Goal: Task Accomplishment & Management: Manage account settings

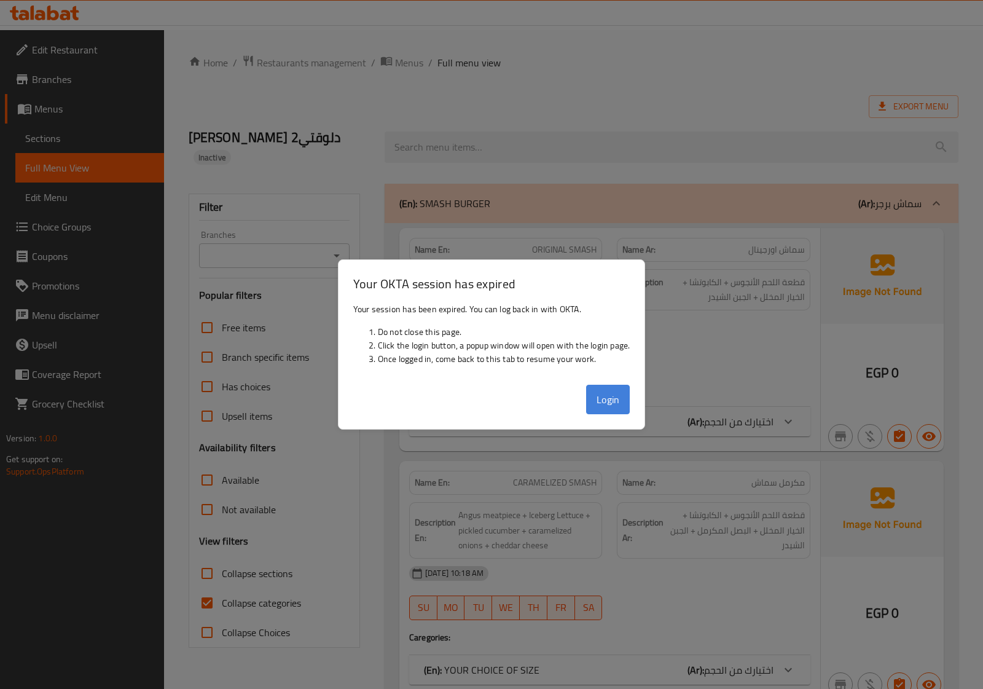
click at [616, 407] on button "Login" at bounding box center [608, 400] width 44 height 30
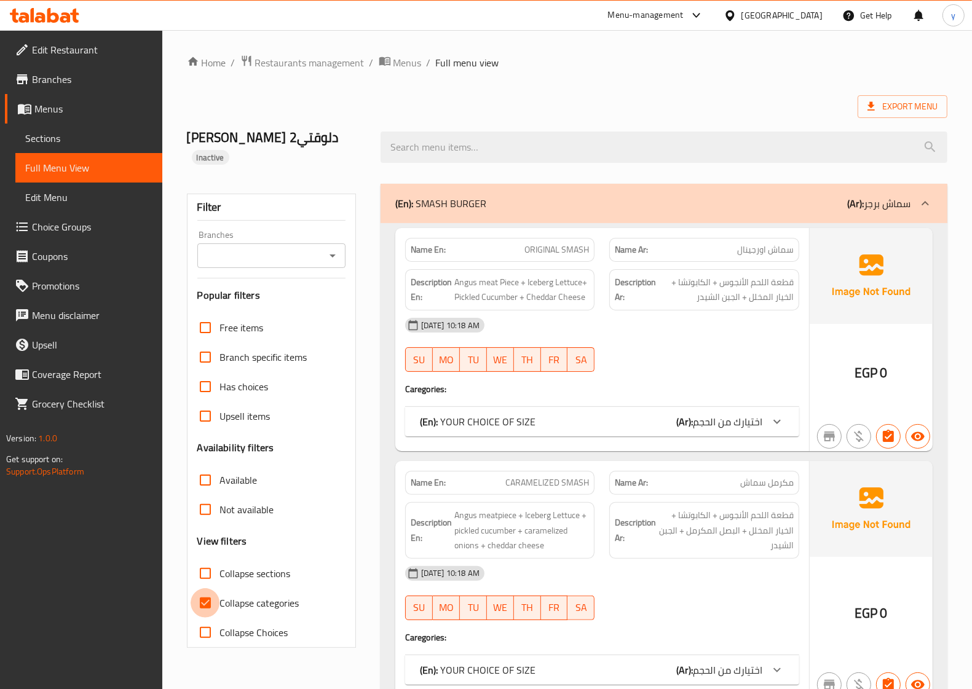
click at [209, 588] on input "Collapse categories" at bounding box center [206, 603] width 30 height 30
checkbox input "false"
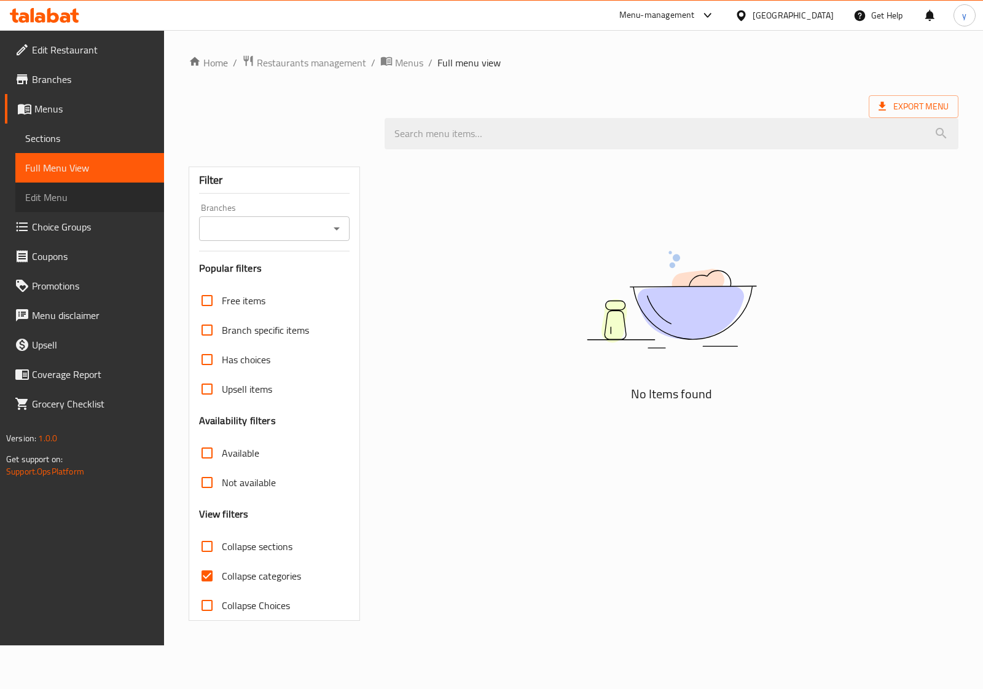
click at [63, 199] on span "Edit Menu" at bounding box center [89, 197] width 129 height 15
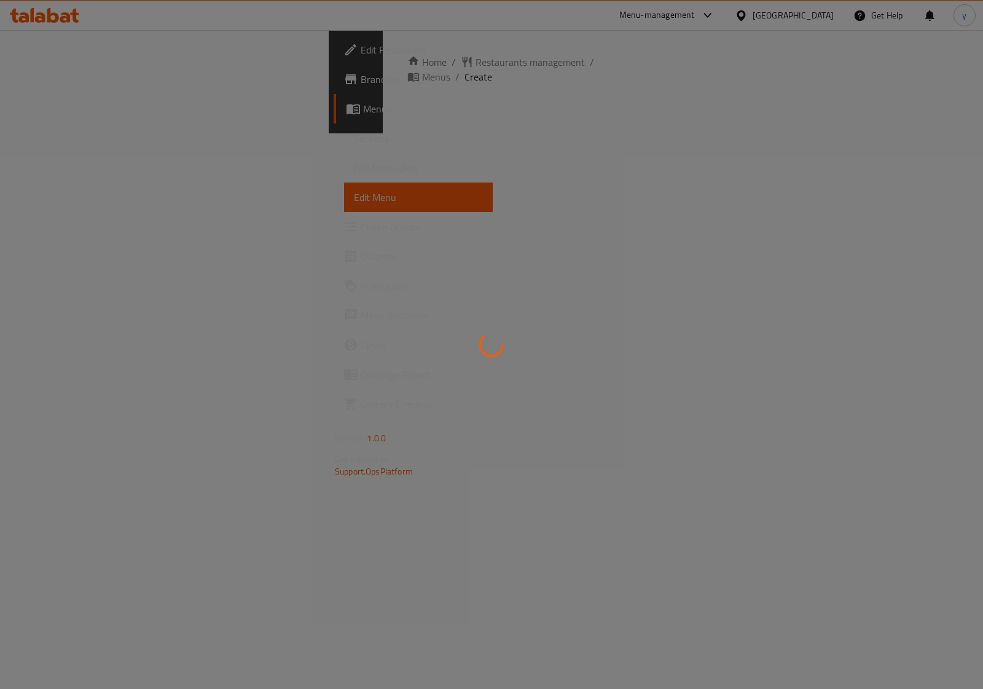
click at [57, 173] on div at bounding box center [491, 344] width 983 height 689
click at [69, 167] on div at bounding box center [491, 344] width 983 height 689
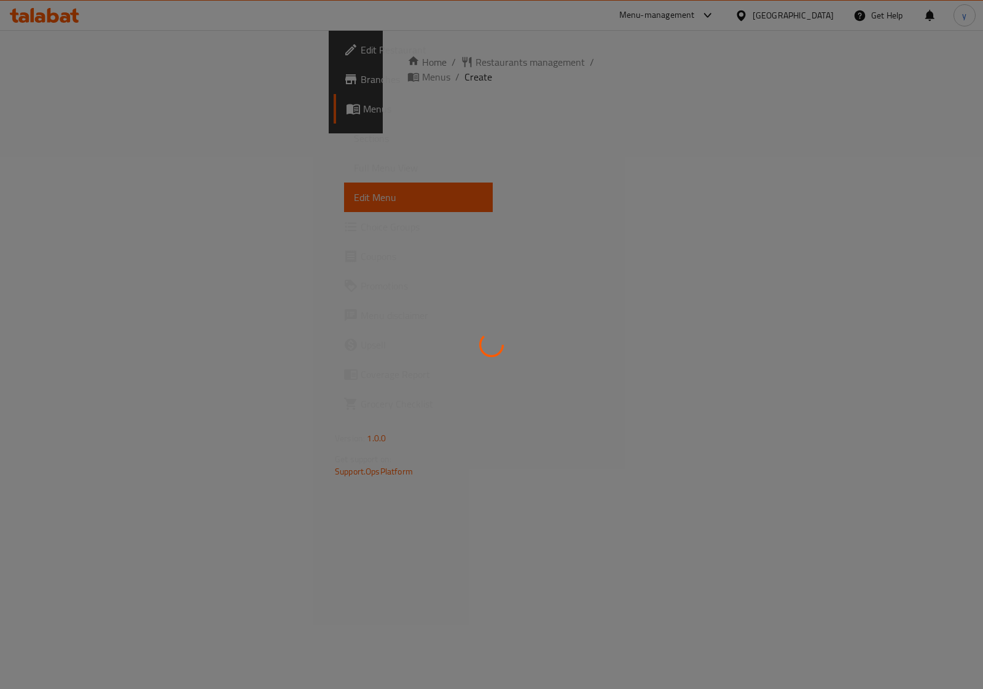
click at [69, 167] on div at bounding box center [491, 344] width 983 height 689
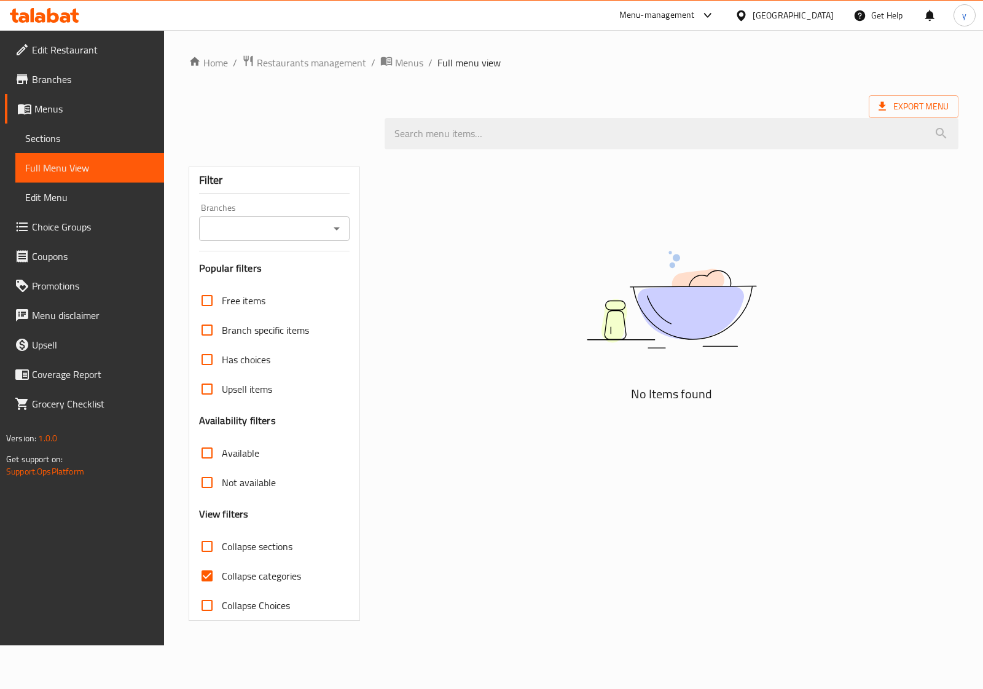
click at [66, 111] on span "Menus" at bounding box center [94, 108] width 120 height 15
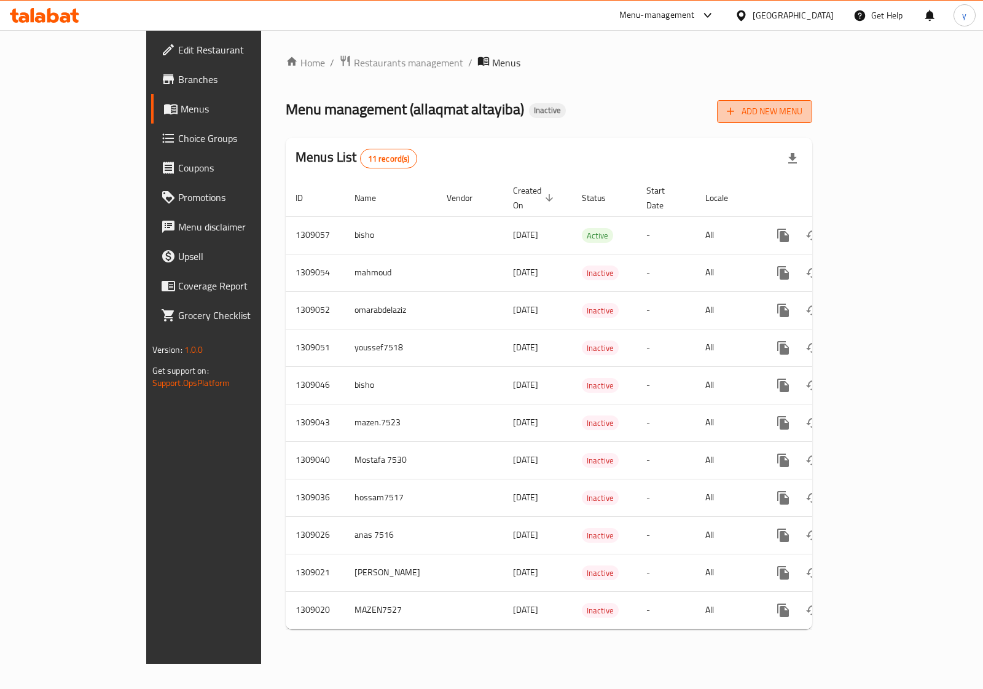
click at [803, 114] on span "Add New Menu" at bounding box center [765, 111] width 76 height 15
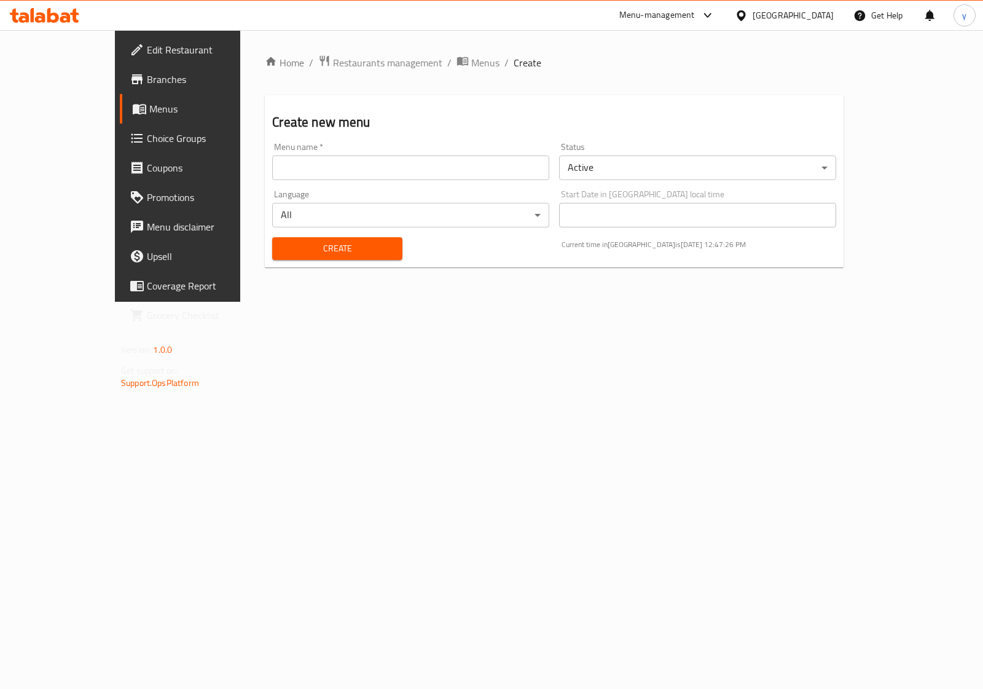
click at [474, 169] on input "text" at bounding box center [410, 167] width 277 height 25
type input "غ"
type input "[PERSON_NAME] 7519"
click at [336, 247] on span "Create" at bounding box center [337, 248] width 110 height 15
click at [471, 60] on span "Menus" at bounding box center [485, 62] width 28 height 15
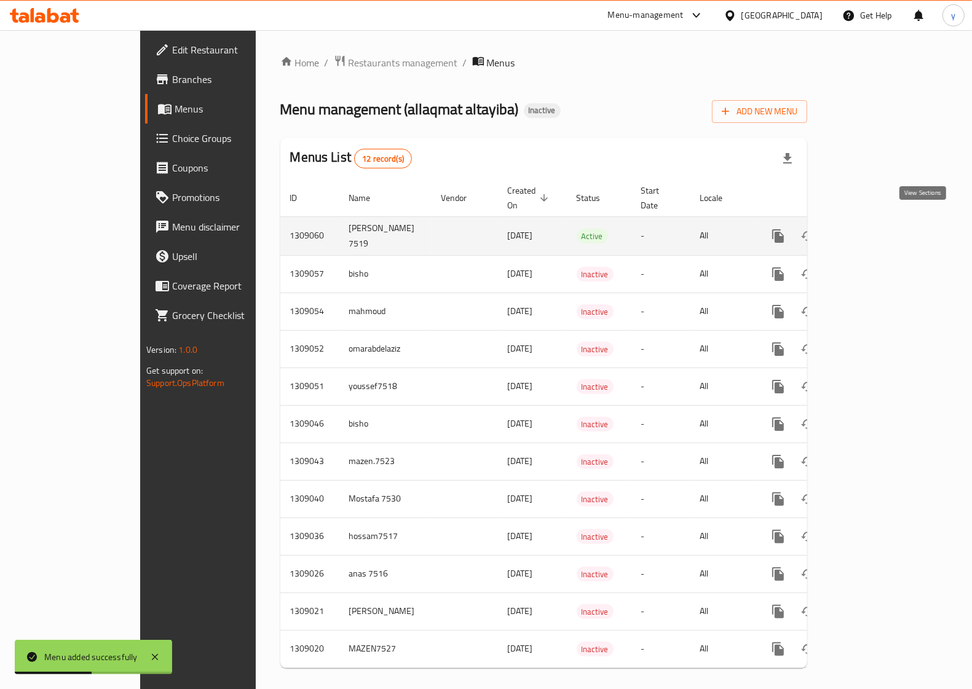
click at [874, 229] on icon "enhanced table" at bounding box center [866, 236] width 15 height 15
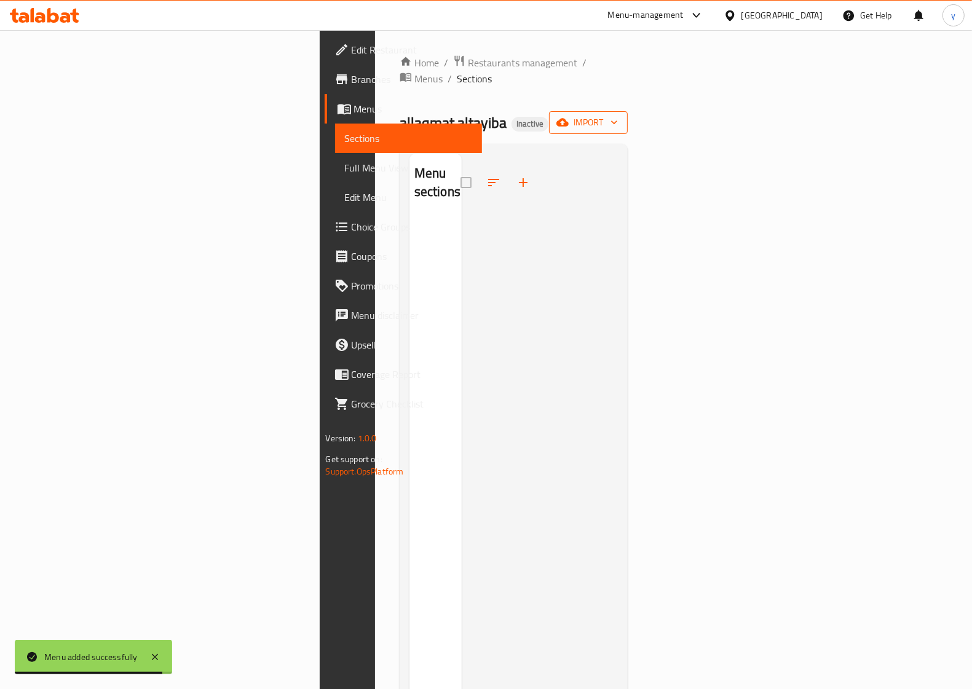
click at [618, 115] on span "import" at bounding box center [588, 122] width 59 height 15
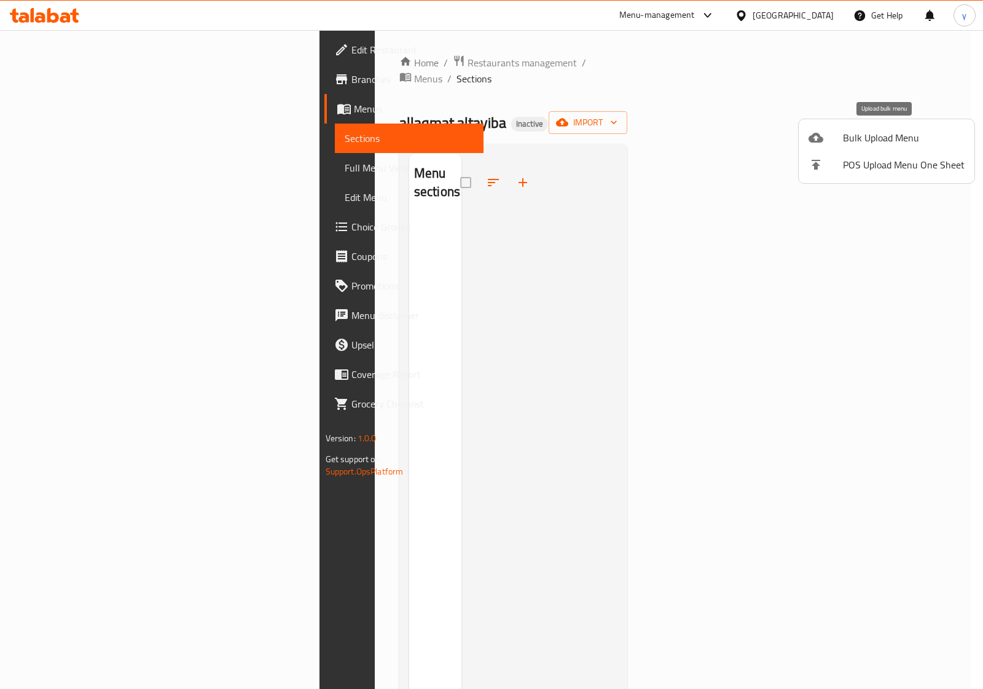
click at [892, 127] on li "Bulk Upload Menu" at bounding box center [887, 137] width 176 height 27
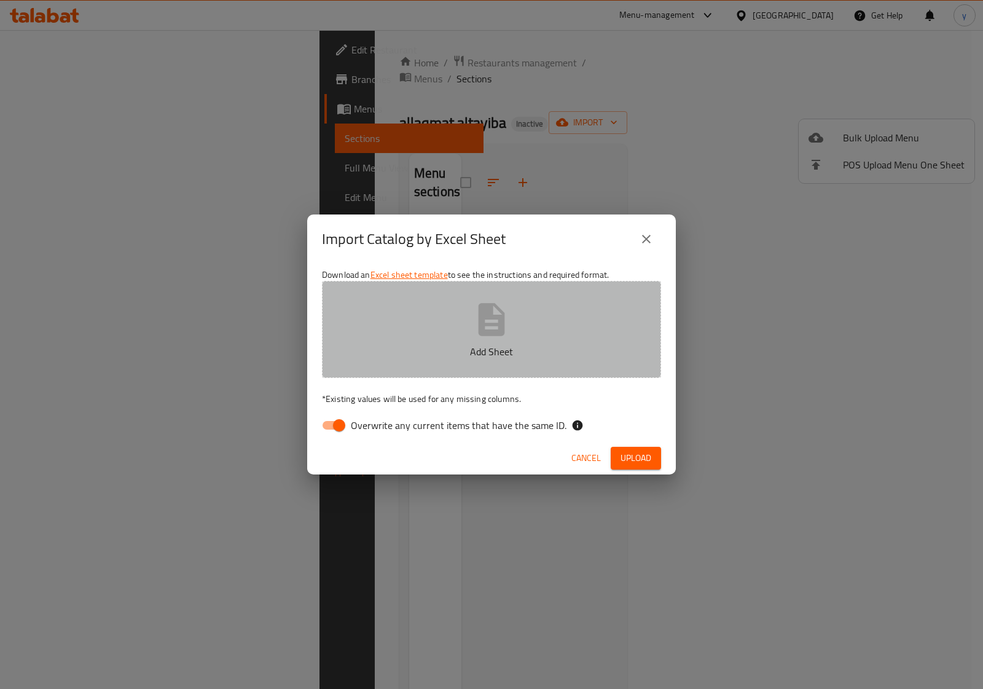
click at [506, 312] on icon "button" at bounding box center [491, 319] width 39 height 39
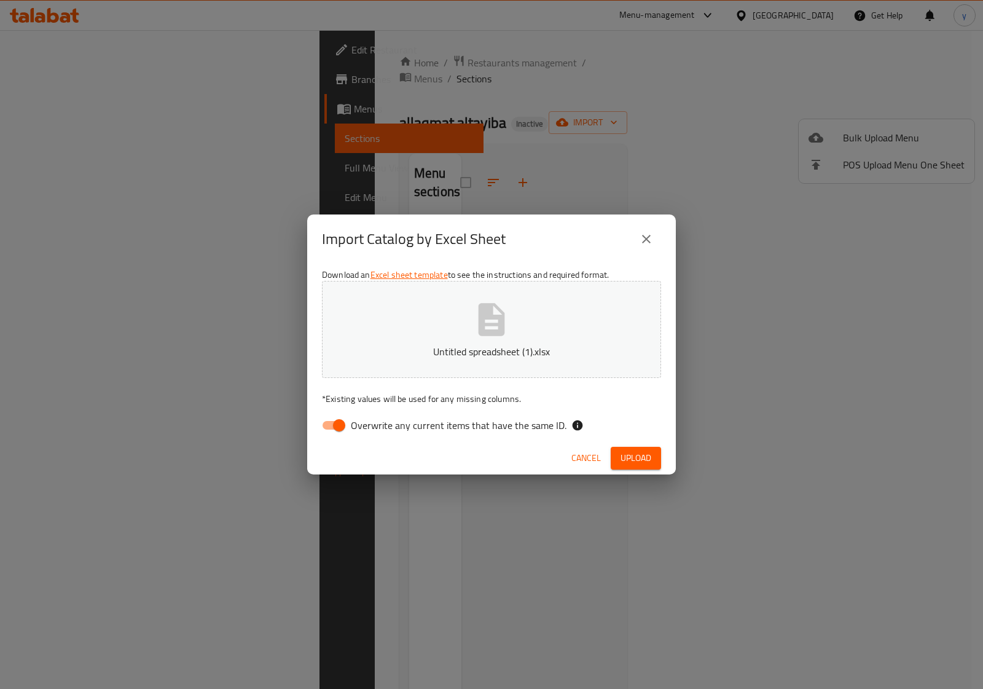
click at [346, 423] on input "Overwrite any current items that have the same ID." at bounding box center [339, 425] width 70 height 23
checkbox input "false"
click at [640, 456] on span "Upload" at bounding box center [636, 457] width 31 height 15
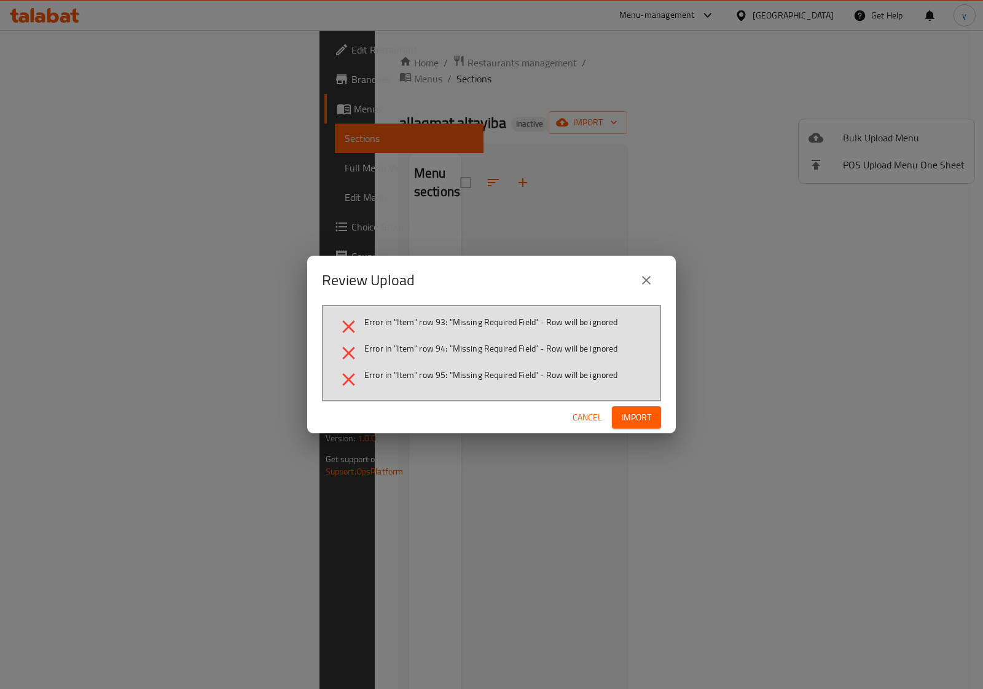
click at [647, 278] on icon "close" at bounding box center [646, 280] width 15 height 15
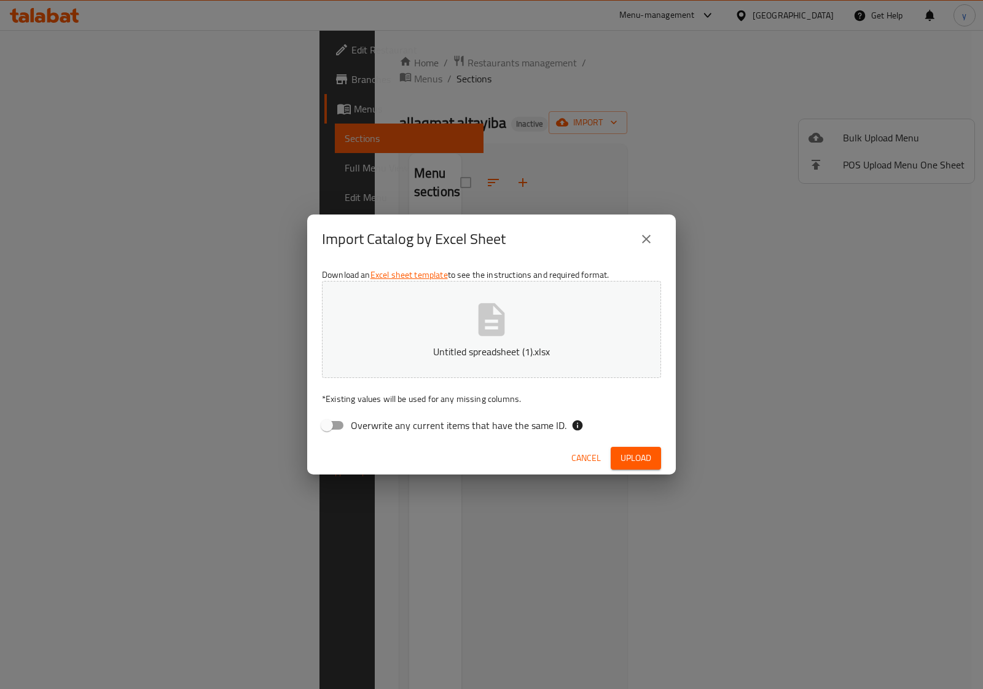
click at [500, 313] on icon "button" at bounding box center [491, 319] width 39 height 39
click at [643, 459] on span "Upload" at bounding box center [636, 457] width 31 height 15
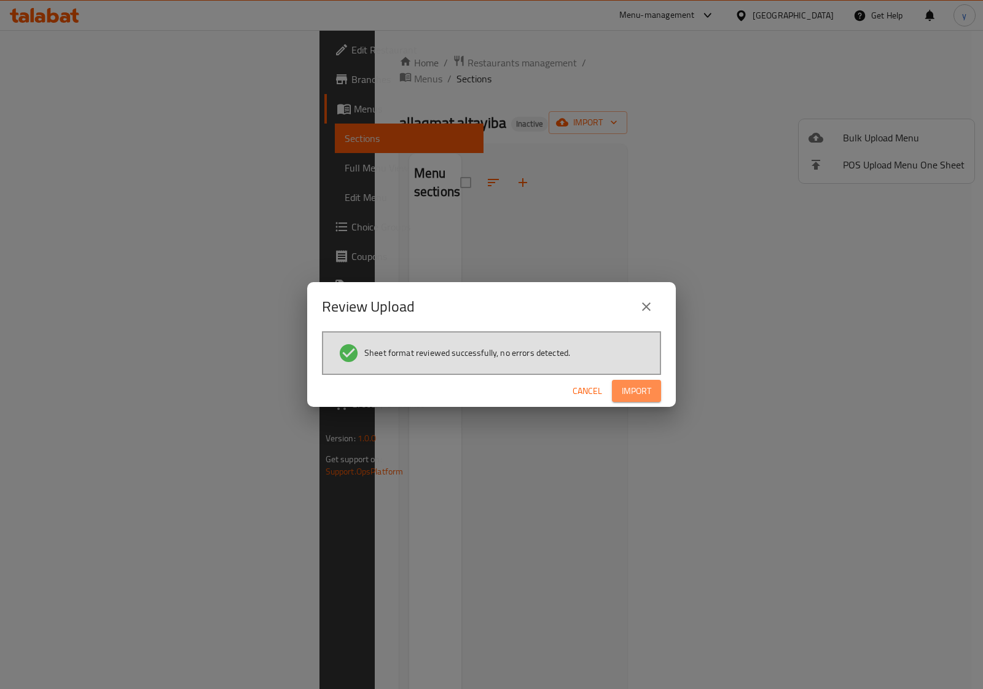
click at [629, 387] on span "Import" at bounding box center [637, 391] width 30 height 15
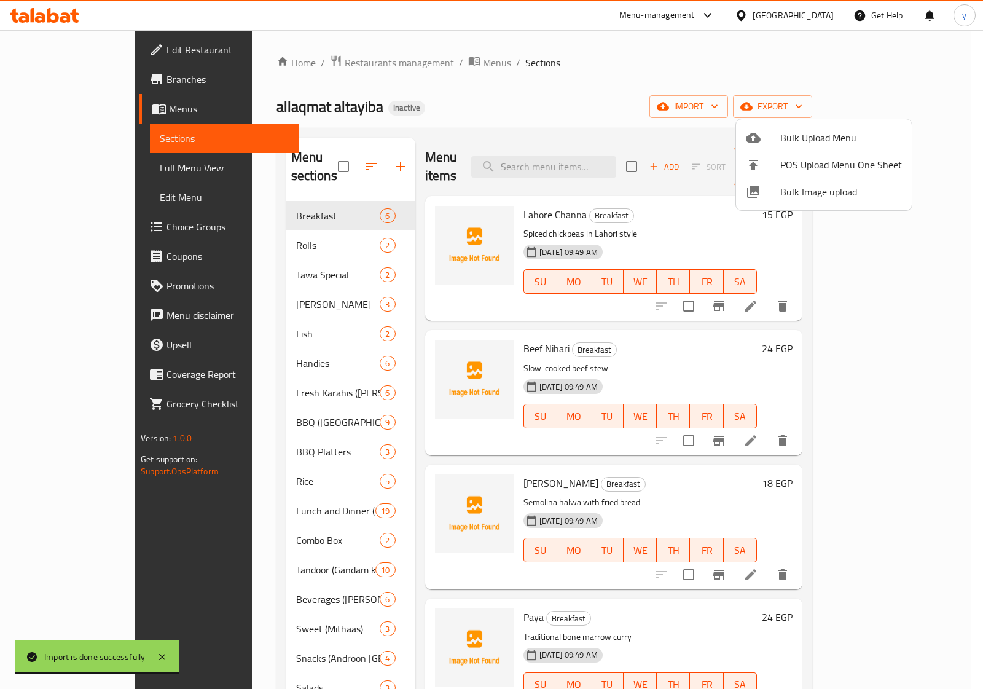
click at [81, 171] on div at bounding box center [491, 344] width 983 height 689
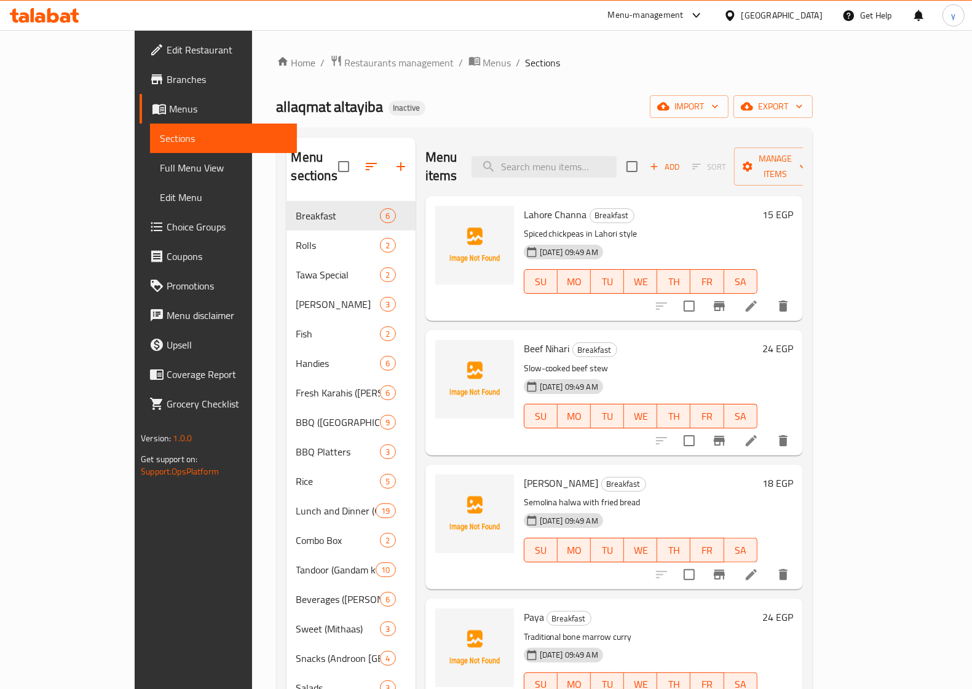
click at [160, 170] on span "Full Menu View" at bounding box center [223, 167] width 127 height 15
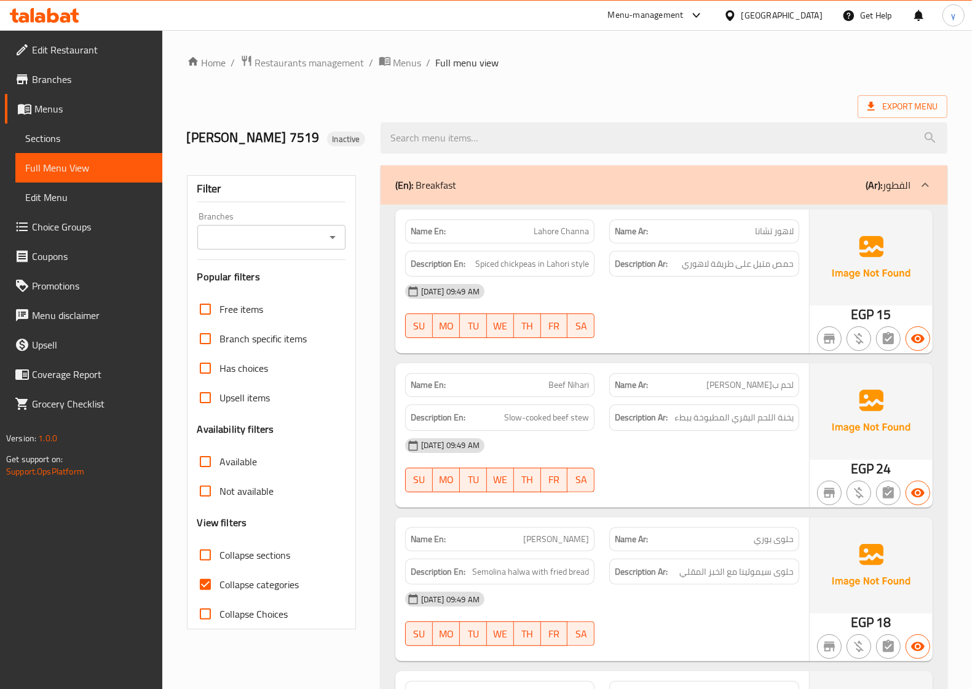
click at [208, 584] on input "Collapse categories" at bounding box center [206, 585] width 30 height 30
checkbox input "false"
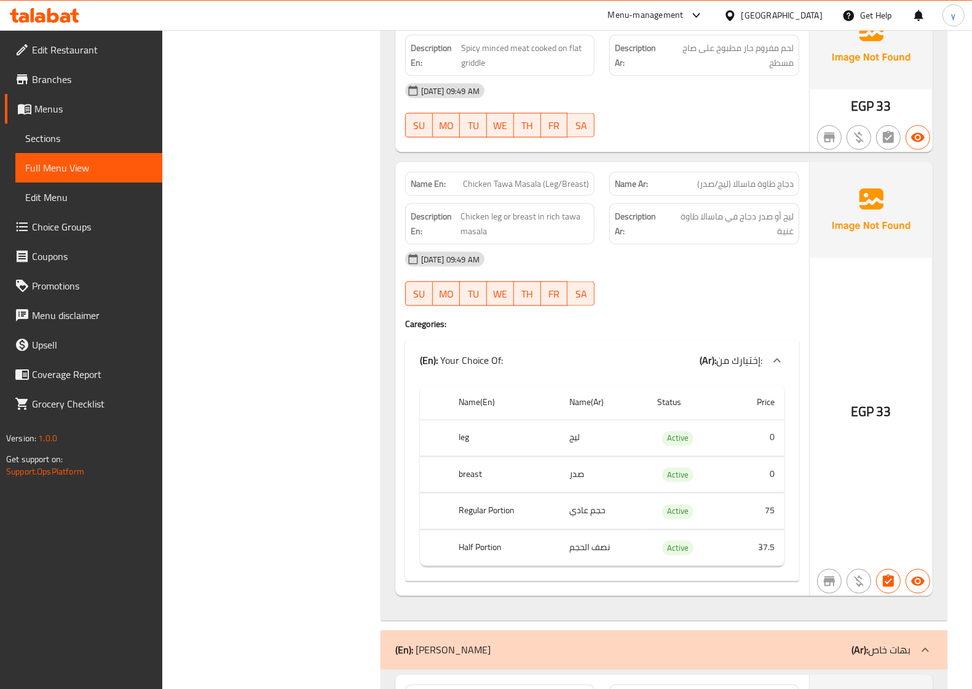
scroll to position [1690, 0]
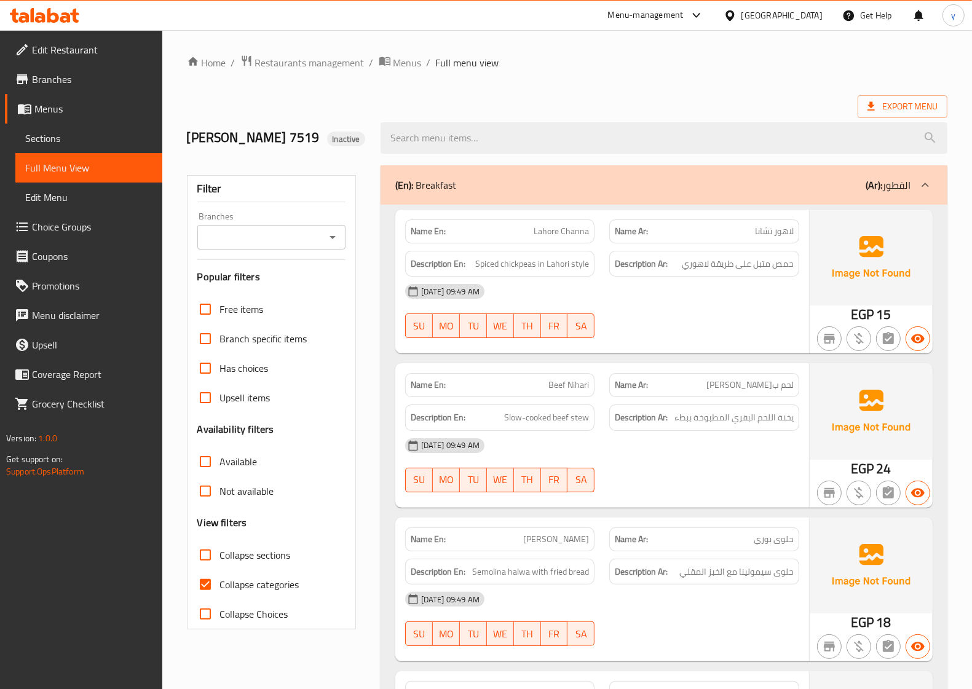
click at [82, 137] on span "Sections" at bounding box center [88, 138] width 127 height 15
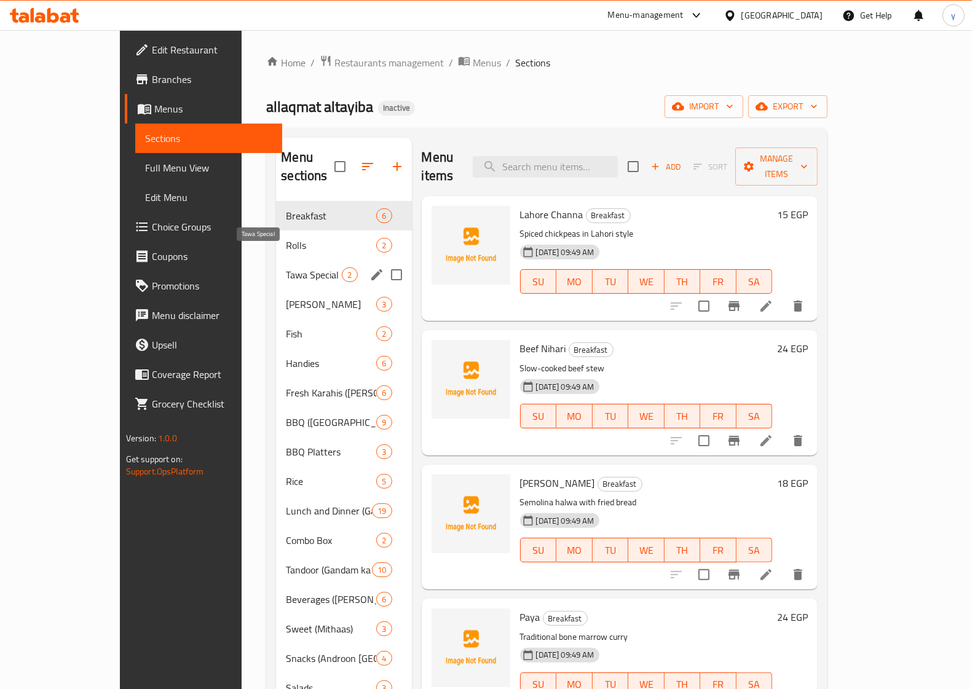
click at [288, 267] on span "Tawa Special" at bounding box center [314, 274] width 56 height 15
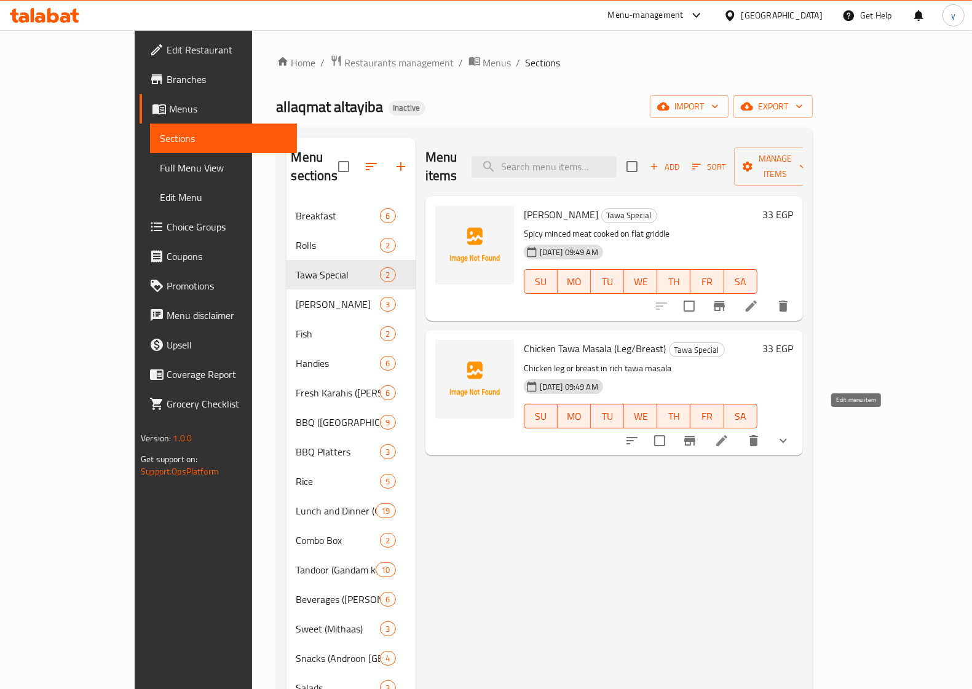
click at [729, 433] on icon at bounding box center [721, 440] width 15 height 15
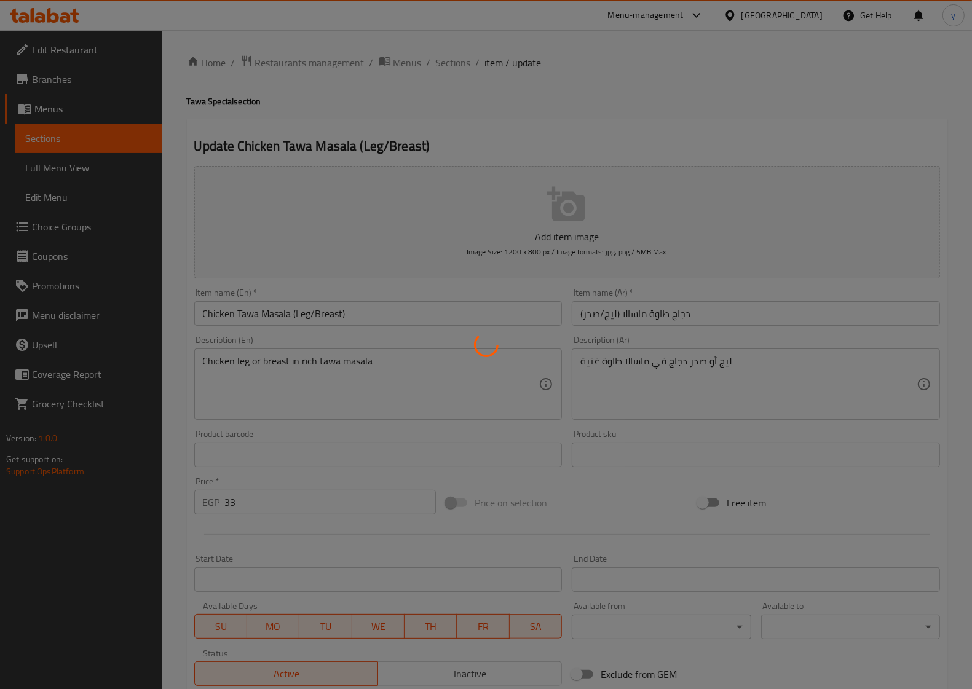
type input "إختيارك من:"
type input "1"
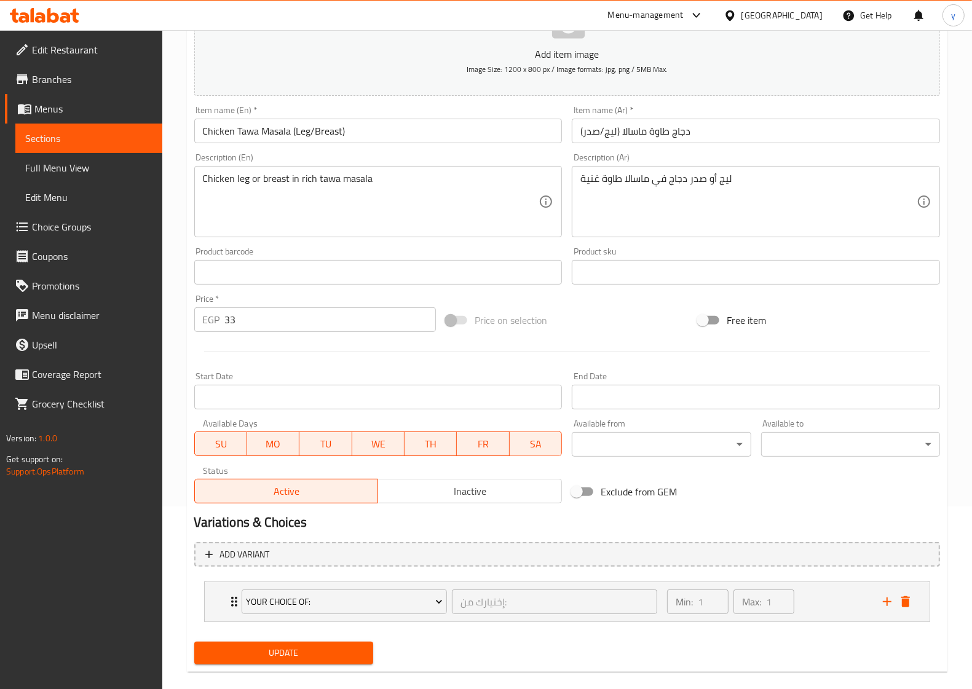
scroll to position [199, 0]
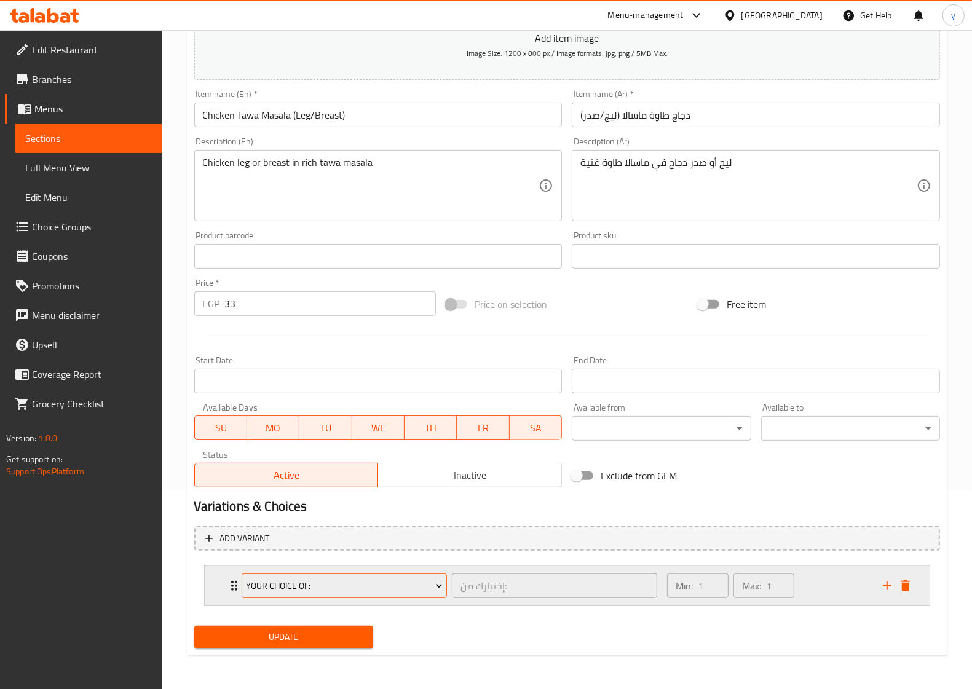
click at [417, 581] on span "Your Choice Of:" at bounding box center [344, 585] width 197 height 15
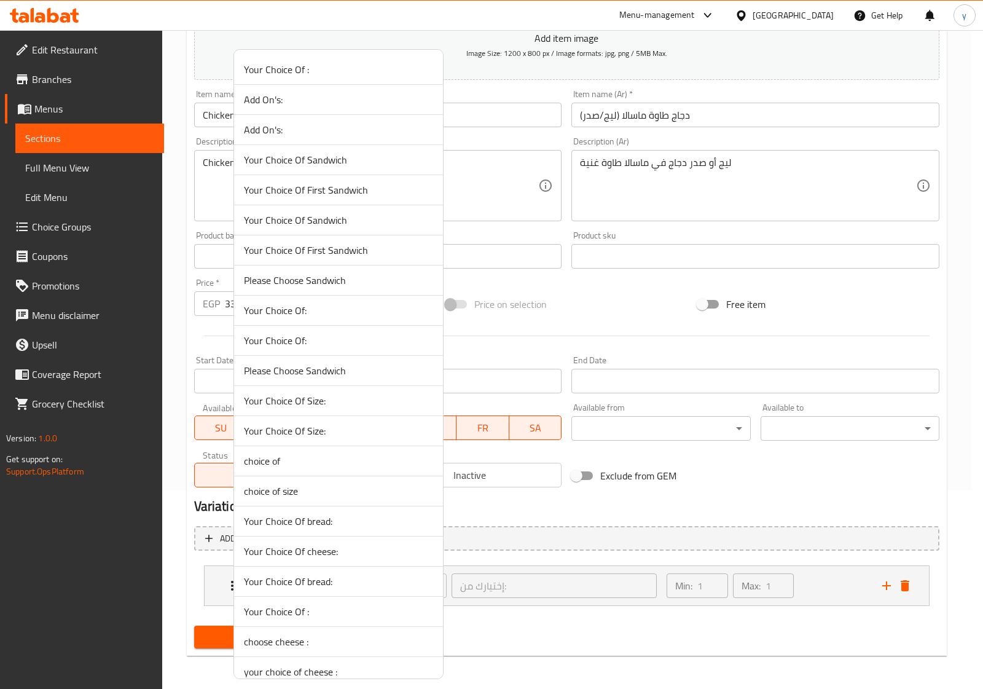
click at [551, 628] on div at bounding box center [491, 344] width 983 height 689
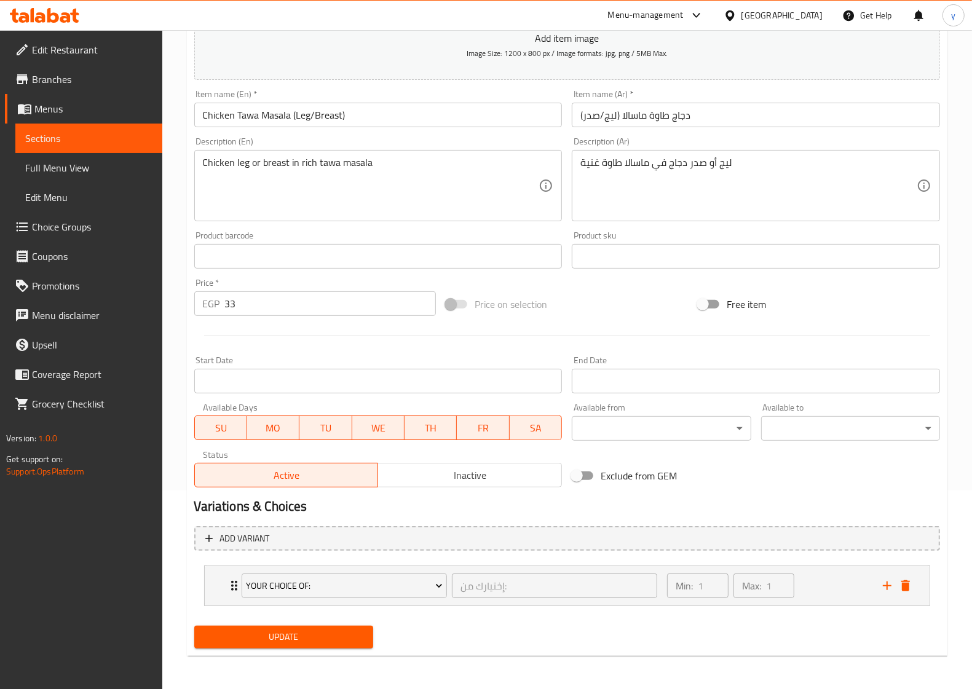
click at [597, 637] on div "Update" at bounding box center [566, 637] width 755 height 33
click at [825, 594] on div "Min: 1 ​ Max: 1 ​" at bounding box center [766, 585] width 215 height 39
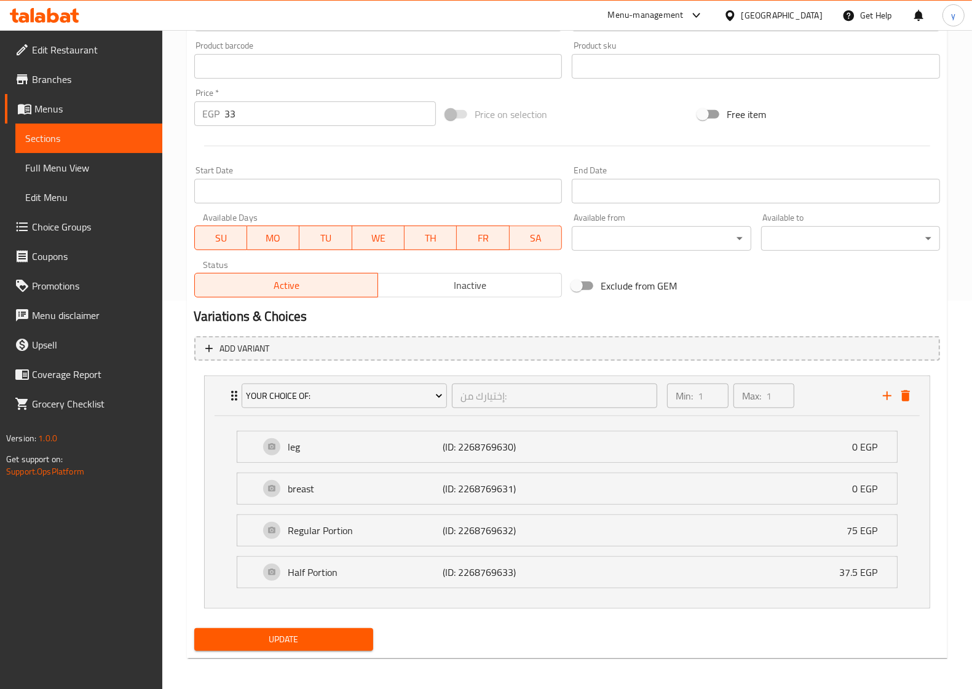
scroll to position [392, 0]
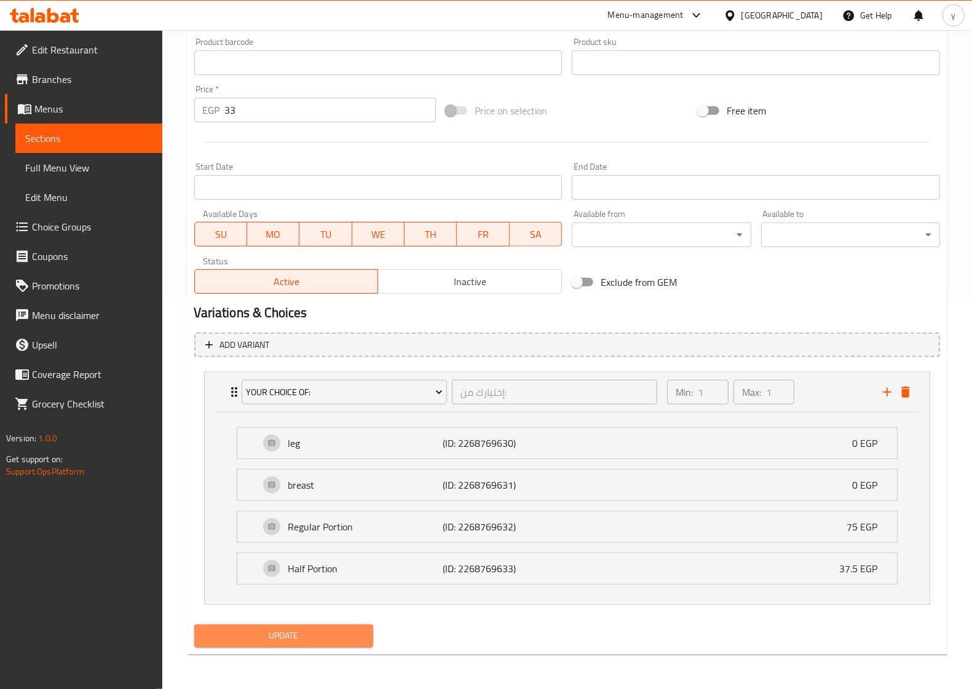
click at [348, 633] on span "Update" at bounding box center [283, 635] width 159 height 15
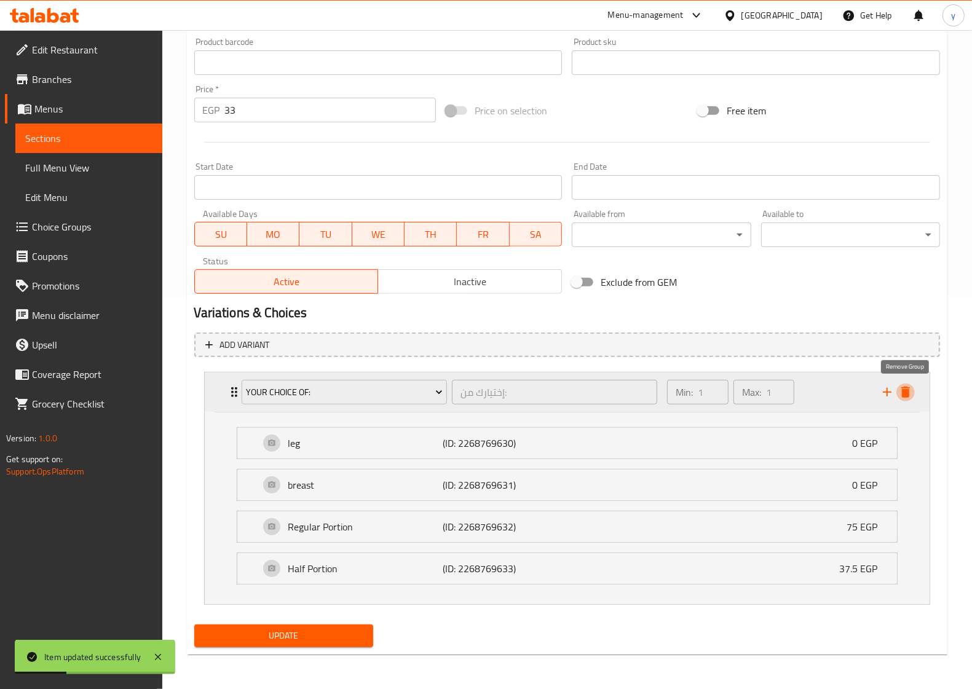
click at [902, 393] on icon "delete" at bounding box center [905, 392] width 9 height 11
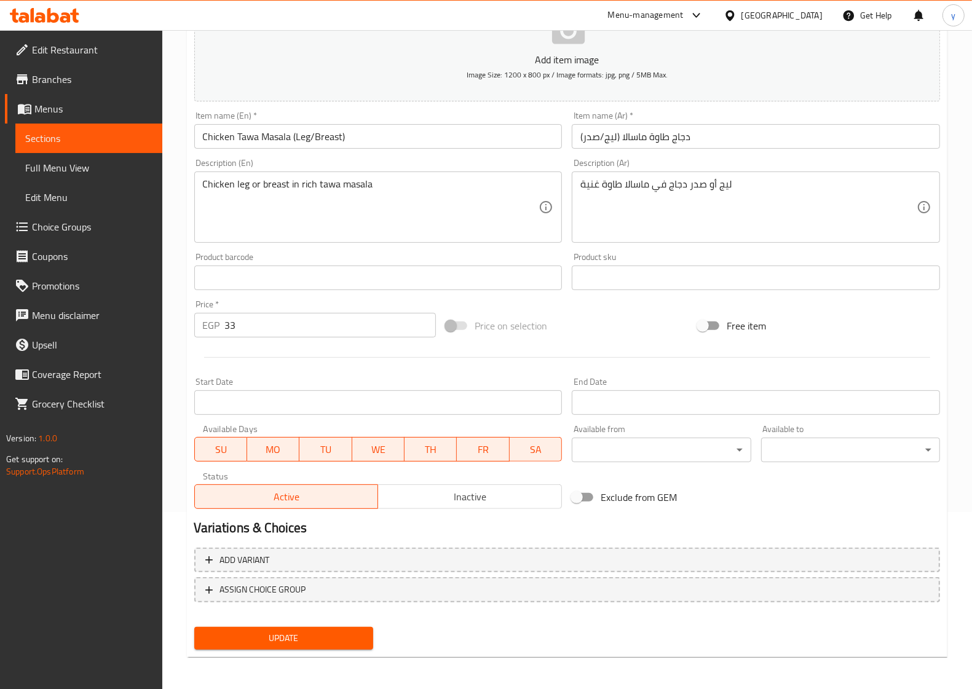
click at [103, 108] on span "Menus" at bounding box center [93, 108] width 118 height 15
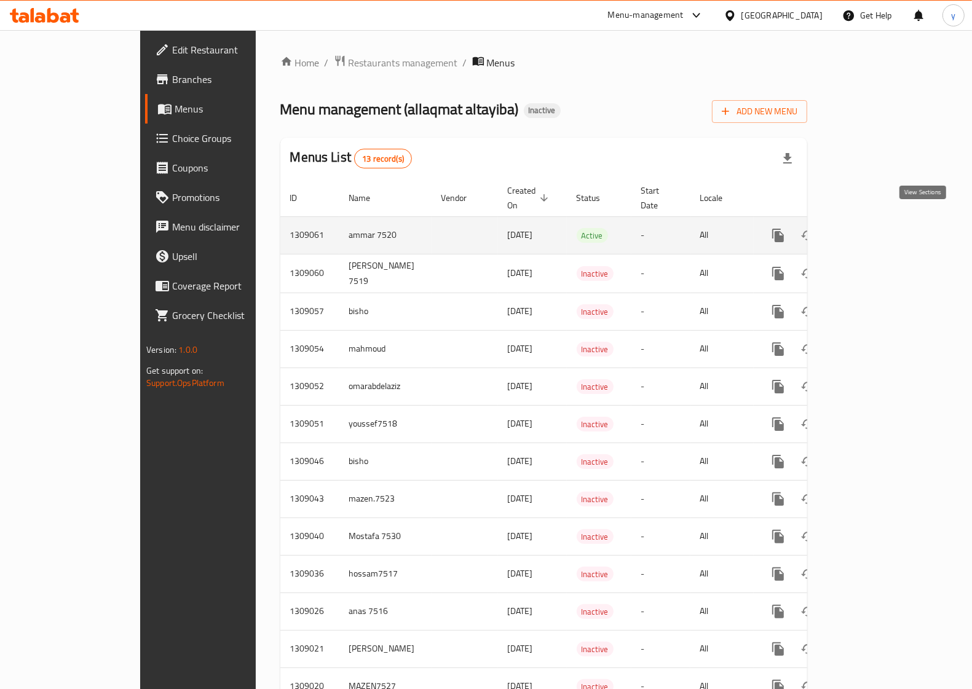
click at [872, 230] on icon "enhanced table" at bounding box center [866, 235] width 11 height 11
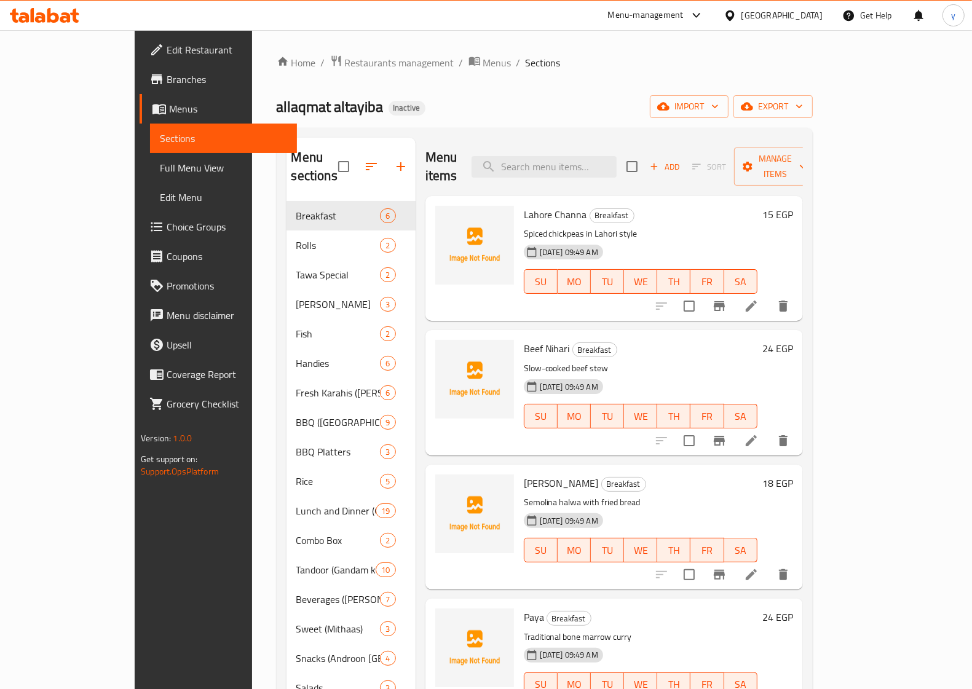
click at [169, 112] on span "Menus" at bounding box center [228, 108] width 118 height 15
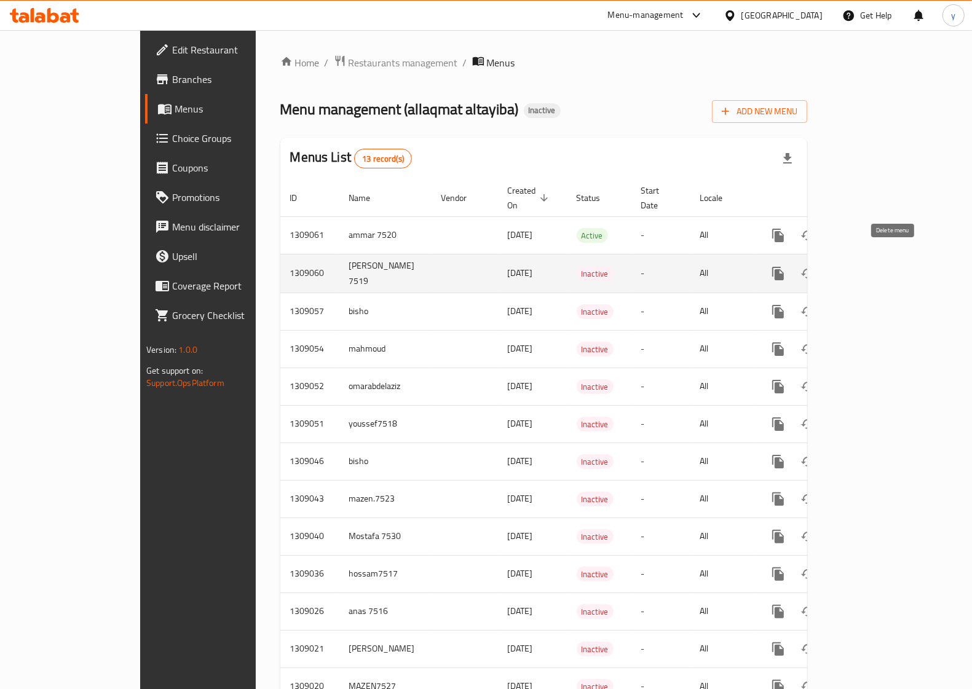
click at [844, 266] on icon "enhanced table" at bounding box center [837, 273] width 15 height 15
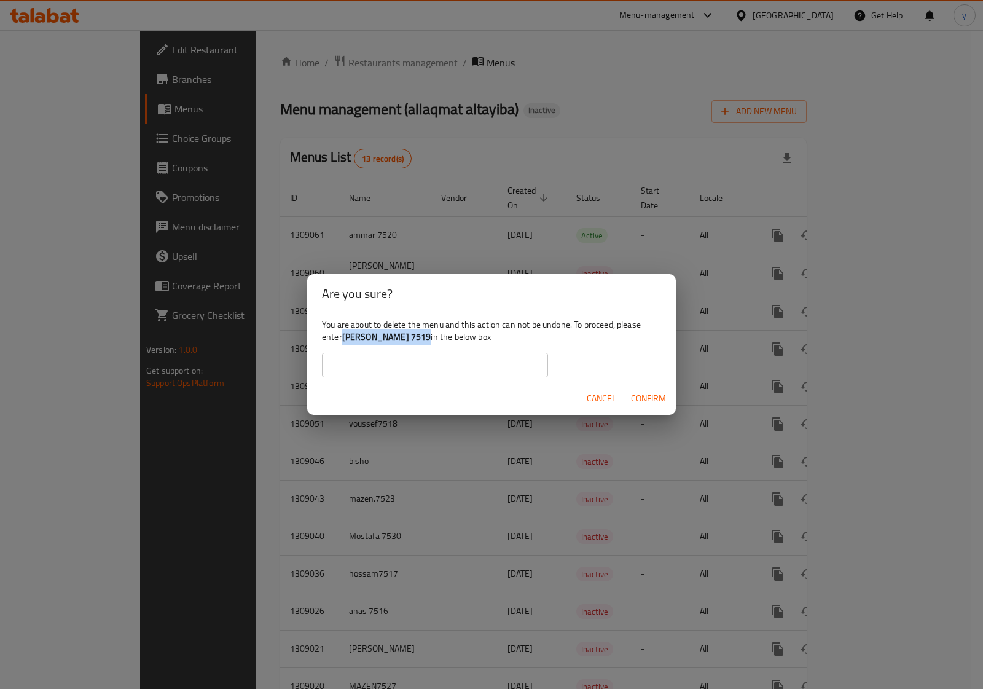
drag, startPoint x: 421, startPoint y: 335, endPoint x: 344, endPoint y: 341, distance: 77.1
click at [344, 341] on b "[PERSON_NAME] 7519" at bounding box center [386, 337] width 89 height 16
copy b "[PERSON_NAME] 7519"
click at [386, 363] on input "text" at bounding box center [435, 365] width 226 height 25
paste input "[PERSON_NAME] 7519"
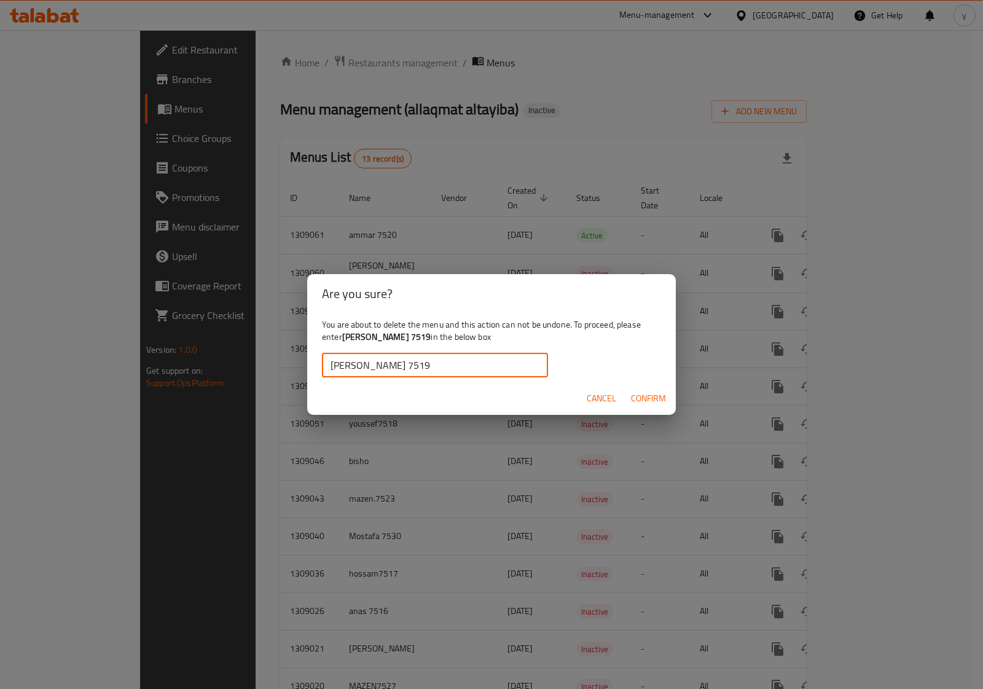
type input "[PERSON_NAME] 7519"
click at [647, 395] on span "Confirm" at bounding box center [648, 398] width 35 height 15
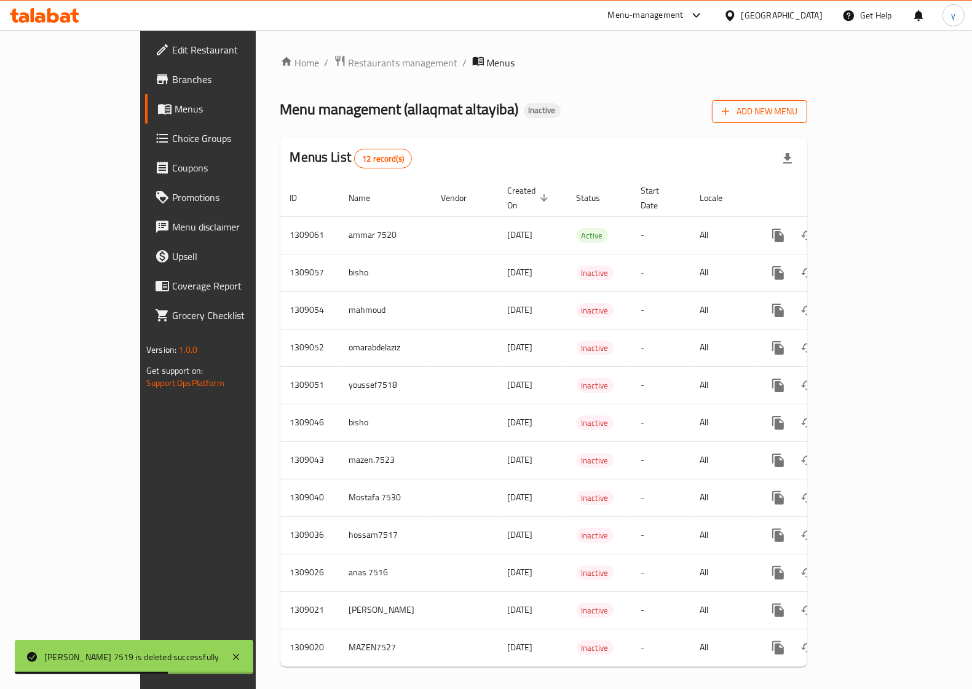
click at [797, 114] on span "Add New Menu" at bounding box center [760, 111] width 76 height 15
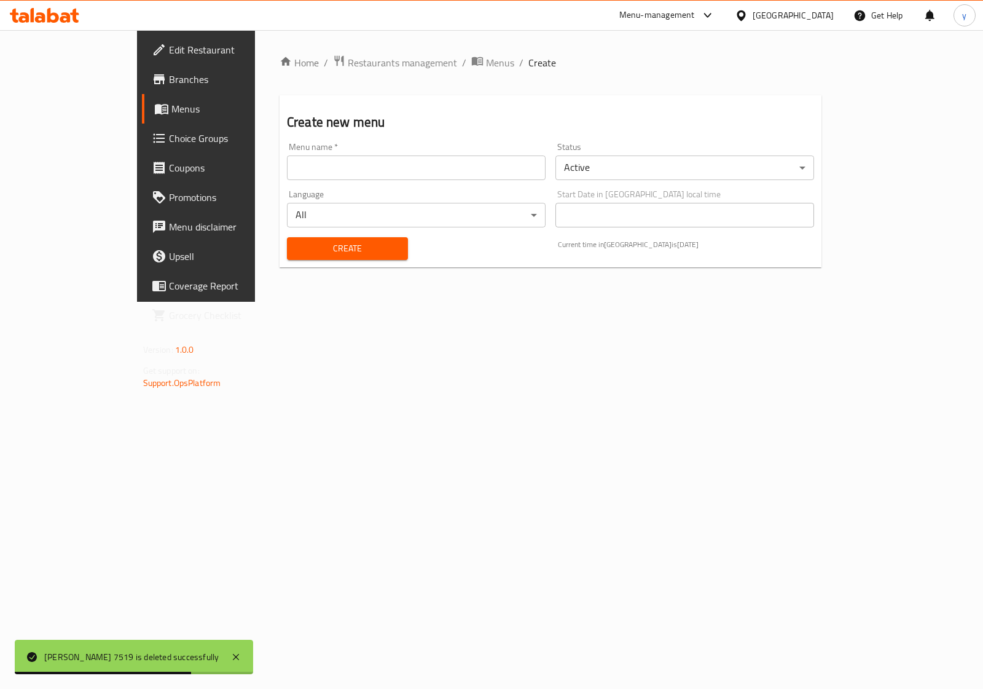
click at [449, 172] on input "text" at bounding box center [416, 167] width 259 height 25
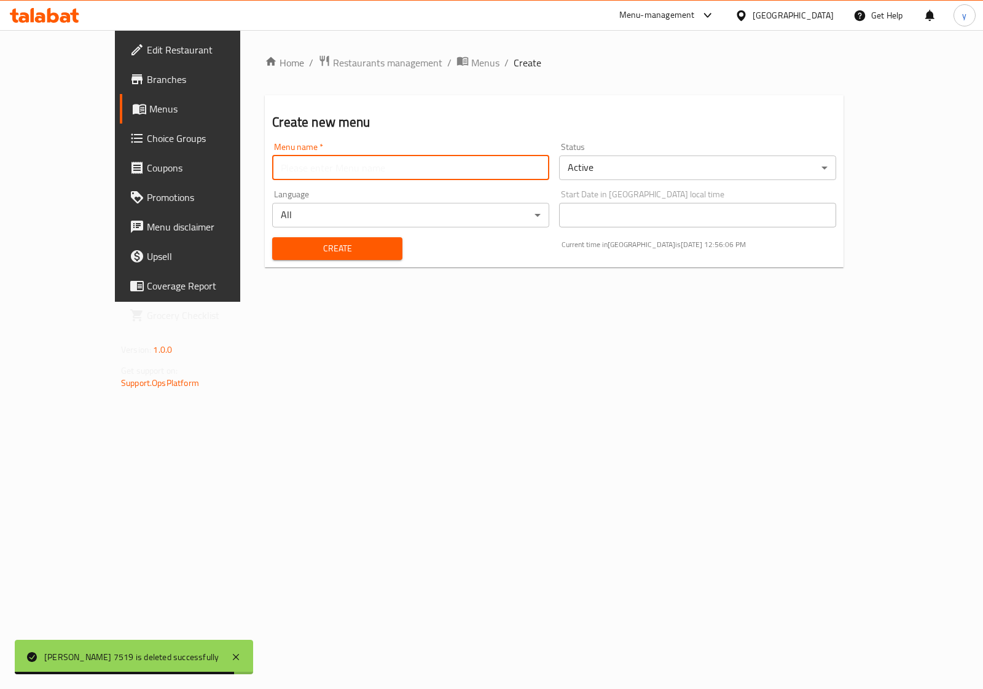
type input "[PERSON_NAME] 7519"
click at [342, 246] on span "Create" at bounding box center [337, 248] width 110 height 15
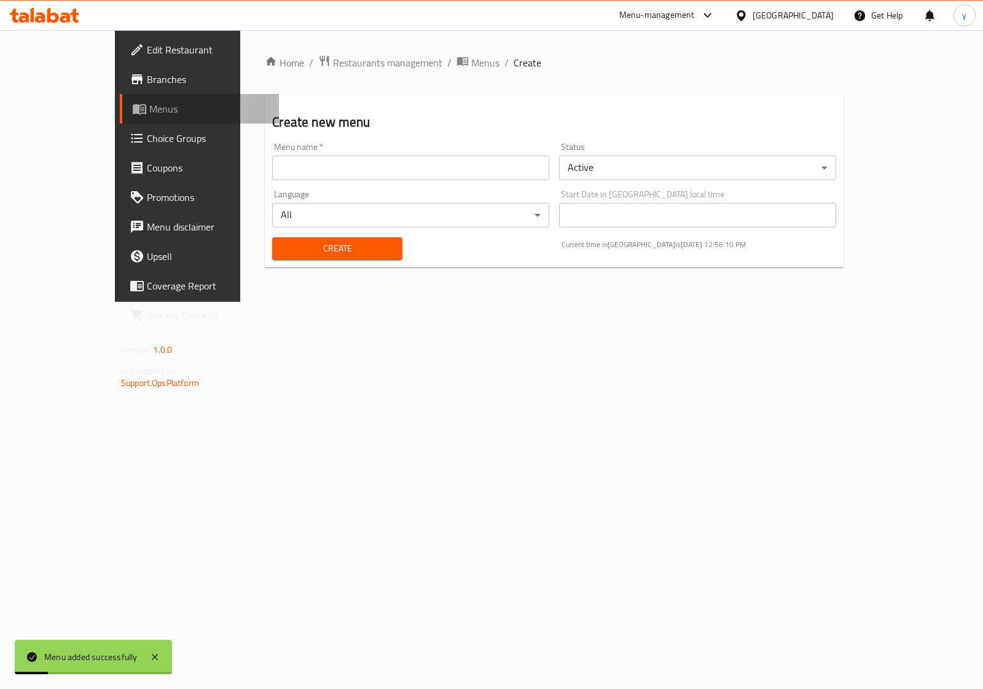
click at [149, 109] on span "Menus" at bounding box center [209, 108] width 120 height 15
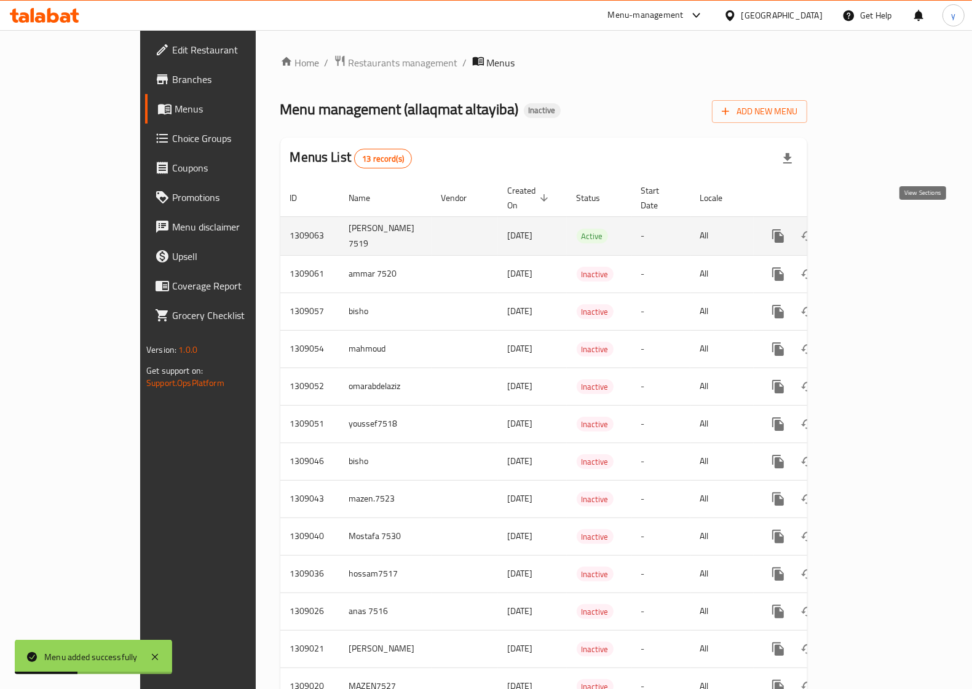
click at [874, 229] on icon "enhanced table" at bounding box center [866, 236] width 15 height 15
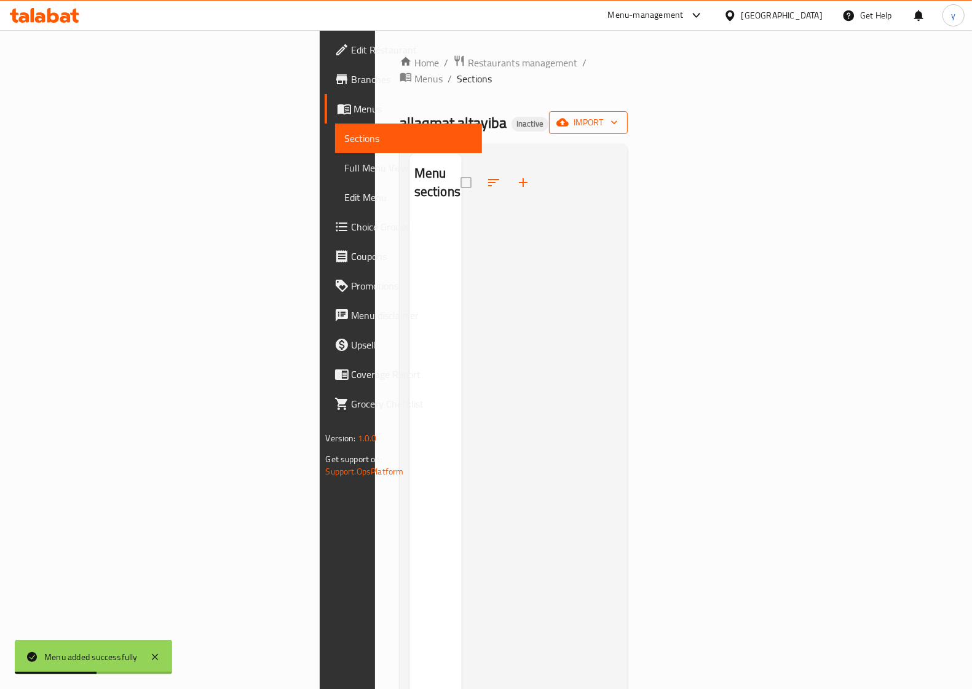
click at [618, 115] on span "import" at bounding box center [588, 122] width 59 height 15
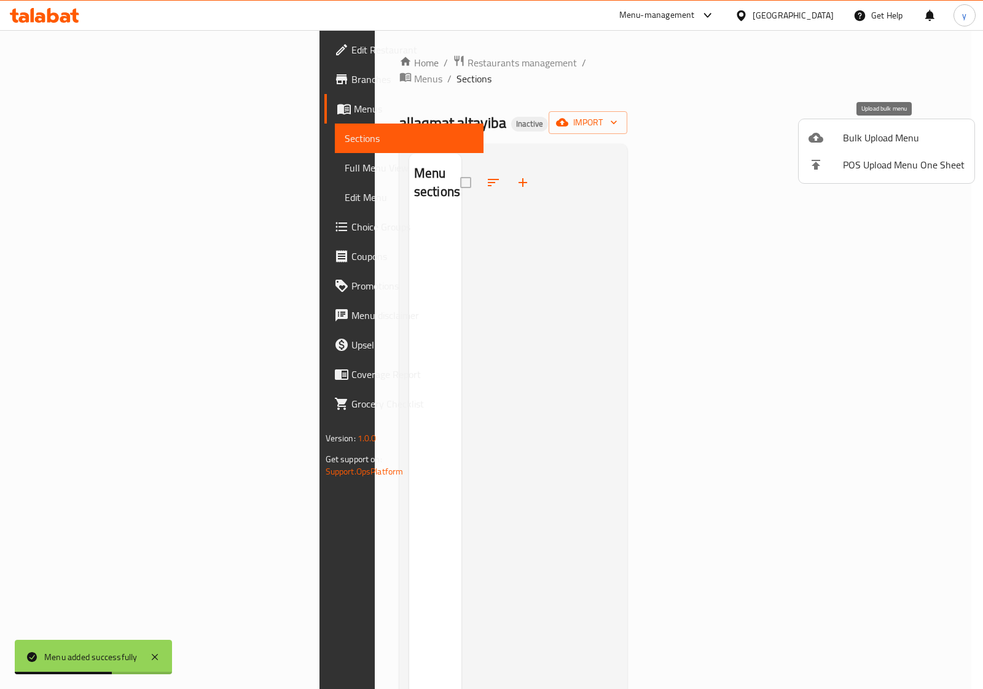
click at [859, 141] on span "Bulk Upload Menu" at bounding box center [904, 137] width 122 height 15
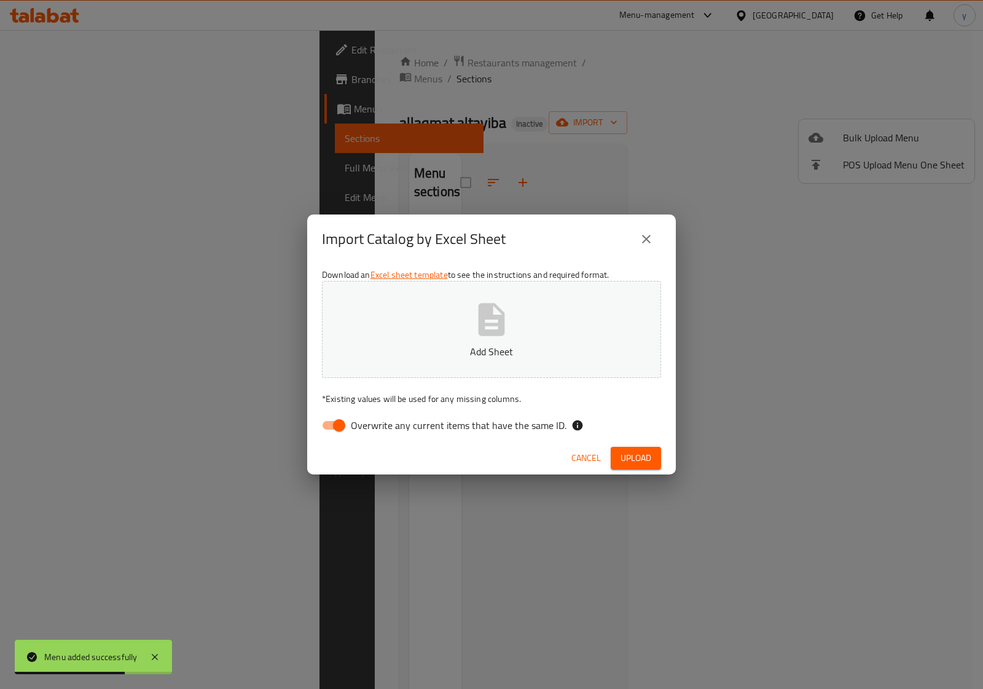
click at [484, 341] on button "Add Sheet" at bounding box center [491, 329] width 339 height 97
click at [343, 421] on input "Overwrite any current items that have the same ID." at bounding box center [339, 425] width 70 height 23
checkbox input "false"
click at [622, 455] on span "Upload" at bounding box center [636, 457] width 31 height 15
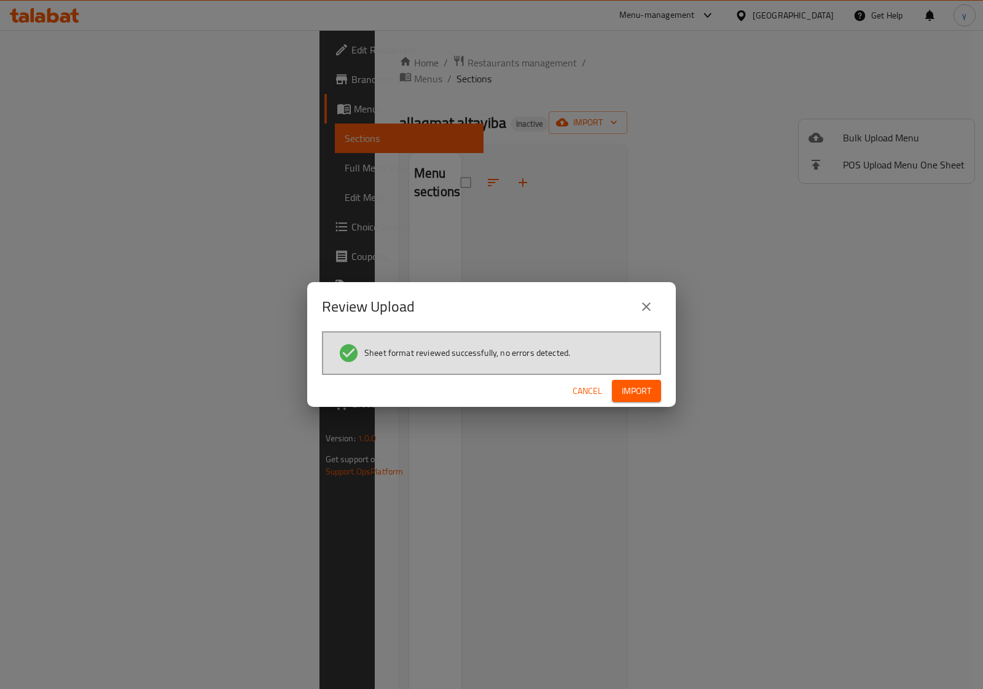
click at [632, 387] on span "Import" at bounding box center [637, 391] width 30 height 15
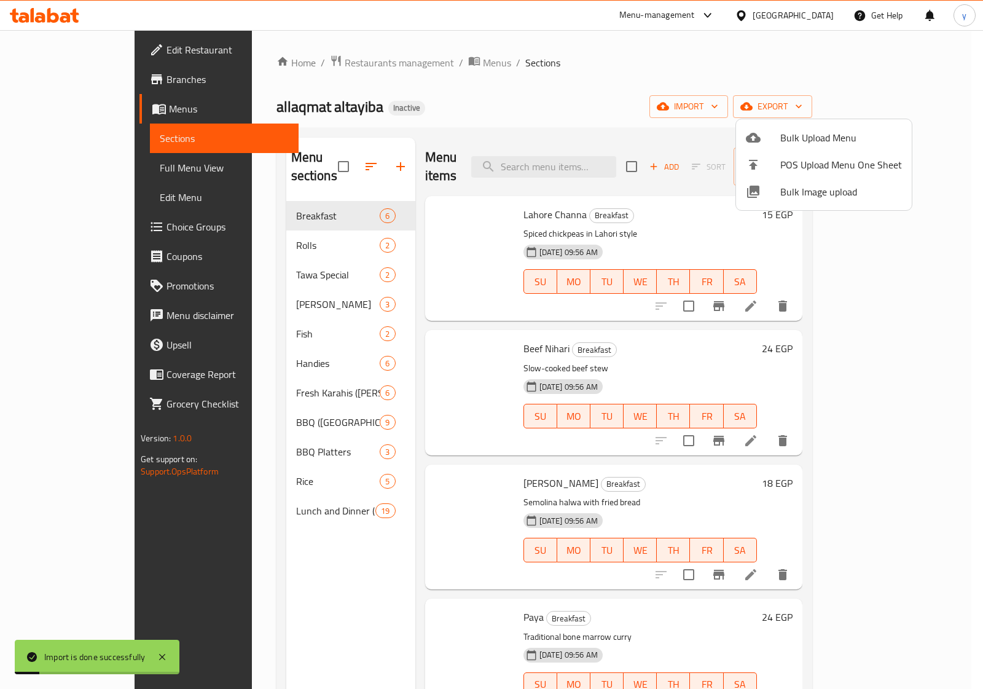
click at [56, 169] on div at bounding box center [491, 344] width 983 height 689
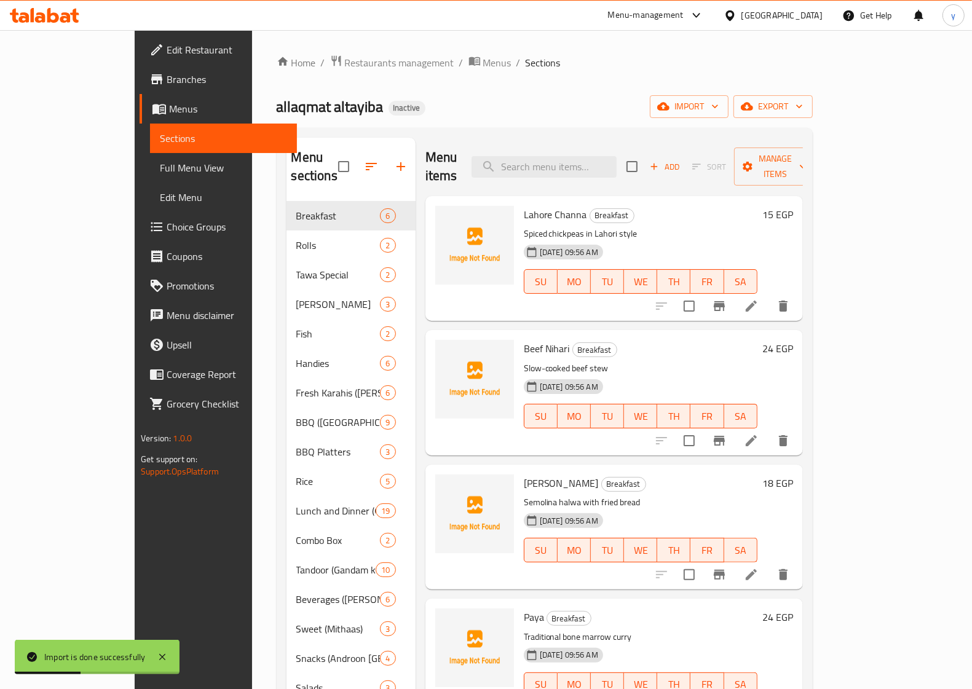
click at [160, 169] on span "Full Menu View" at bounding box center [223, 167] width 127 height 15
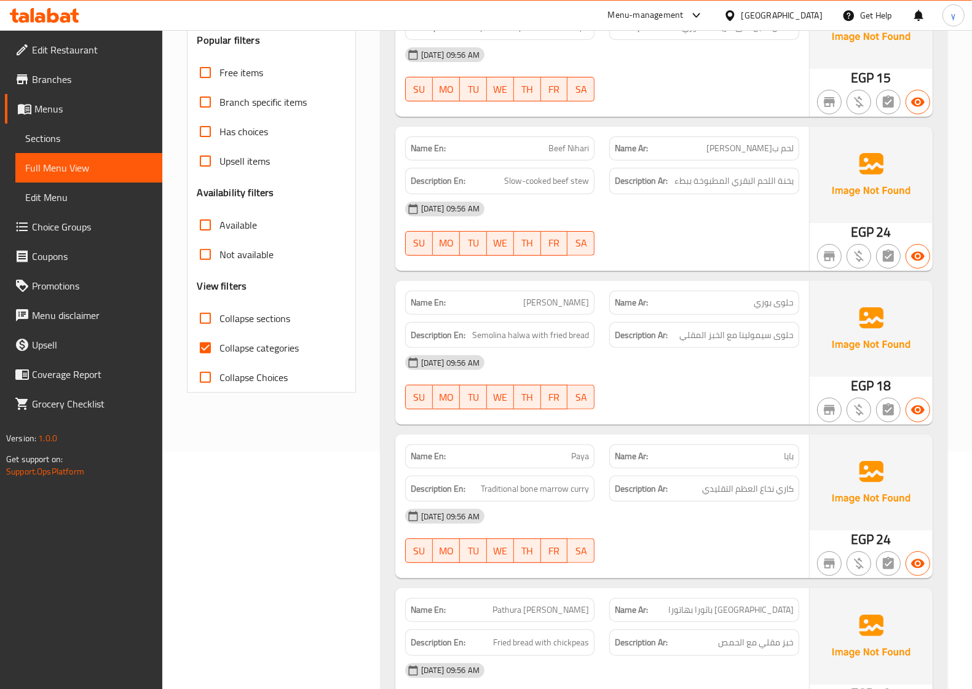
scroll to position [384, 0]
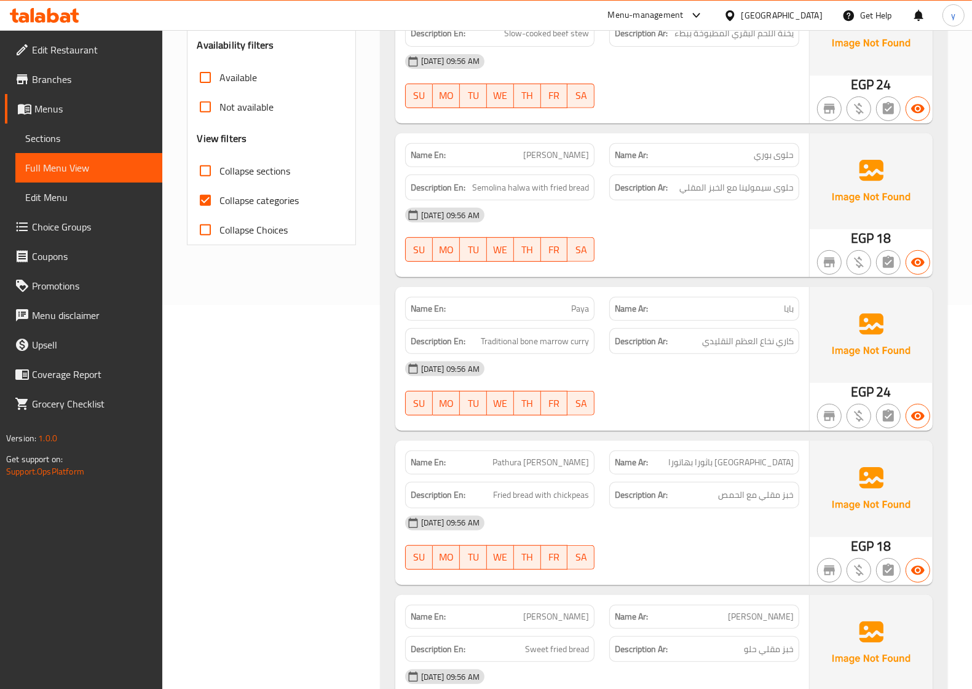
click at [207, 201] on input "Collapse categories" at bounding box center [206, 201] width 30 height 30
checkbox input "false"
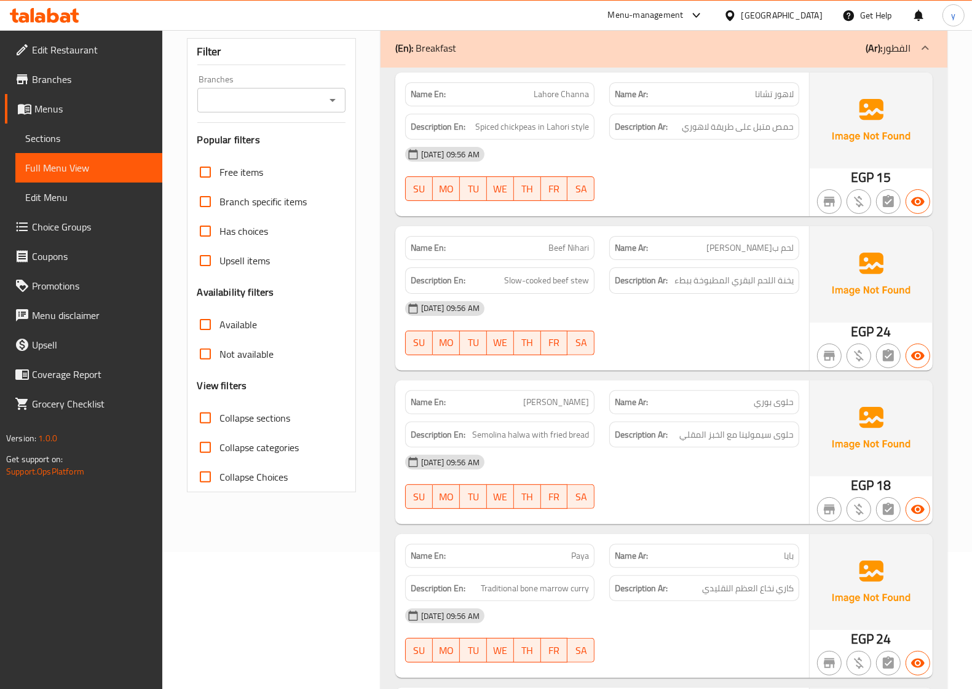
scroll to position [0, 0]
